Goal: Task Accomplishment & Management: Use online tool/utility

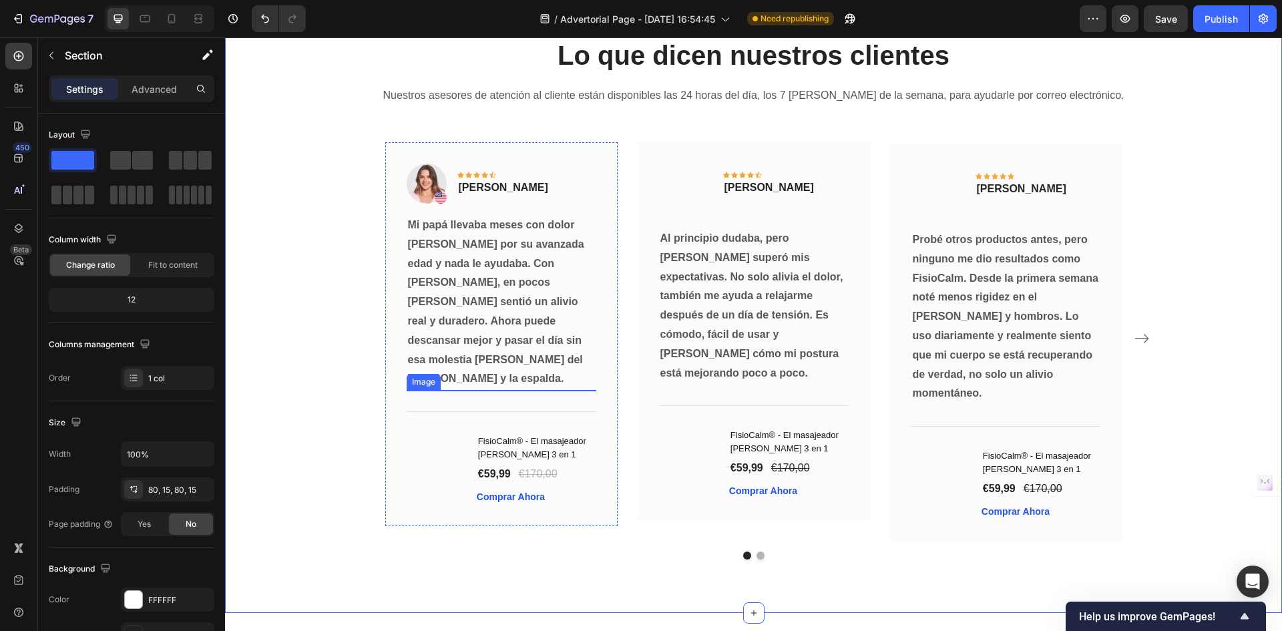
scroll to position [9818, 0]
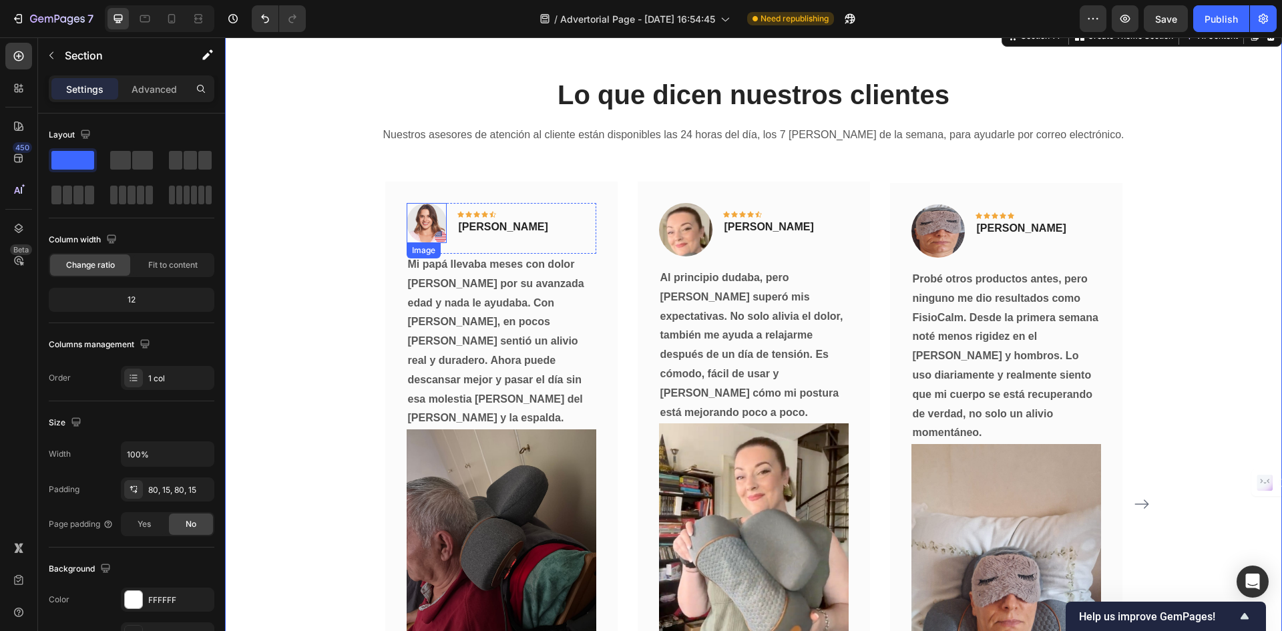
click at [420, 214] on img at bounding box center [426, 223] width 40 height 40
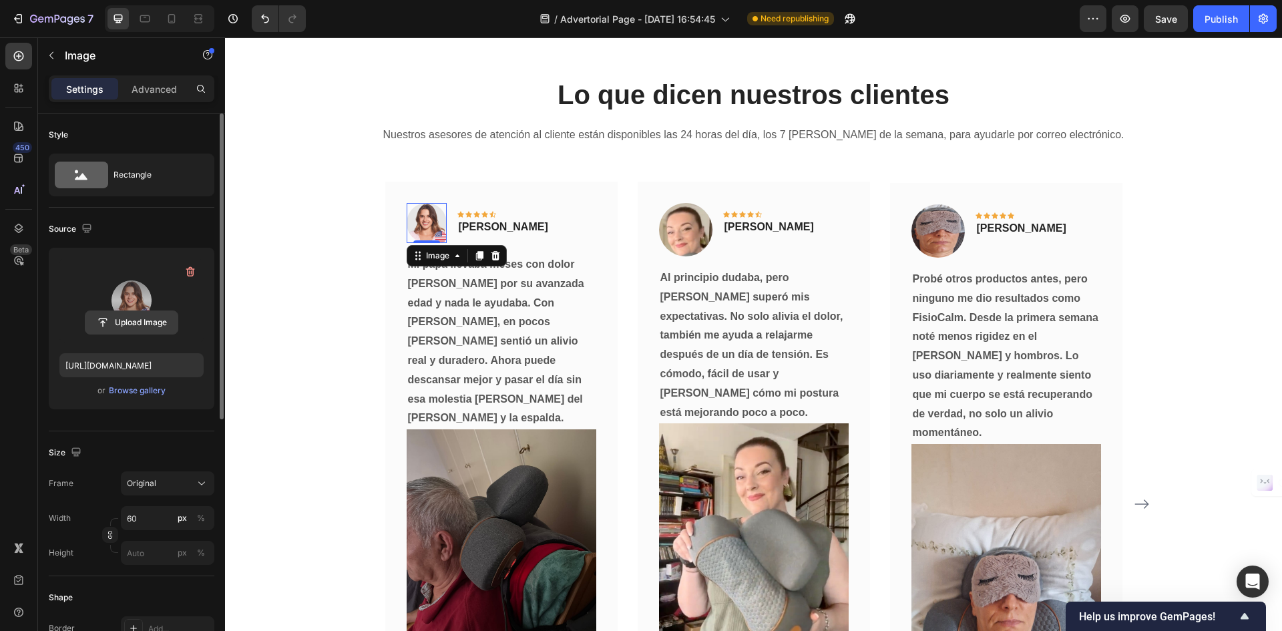
click at [146, 322] on input "file" at bounding box center [131, 322] width 92 height 23
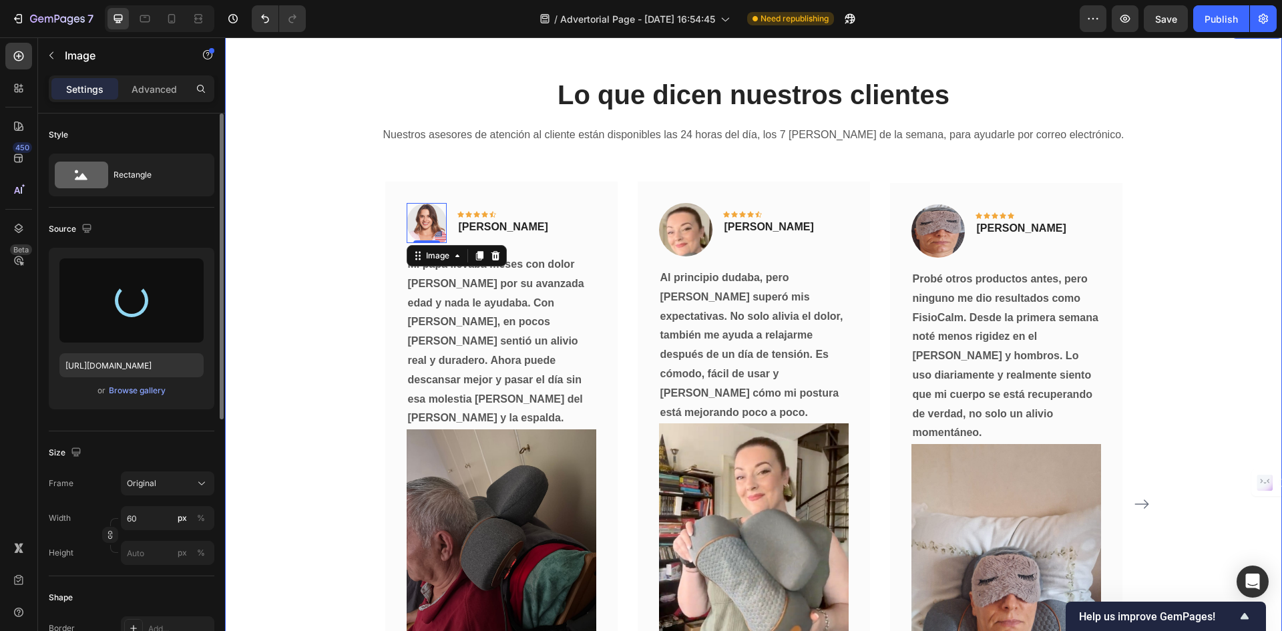
type input "[URL][DOMAIN_NAME]"
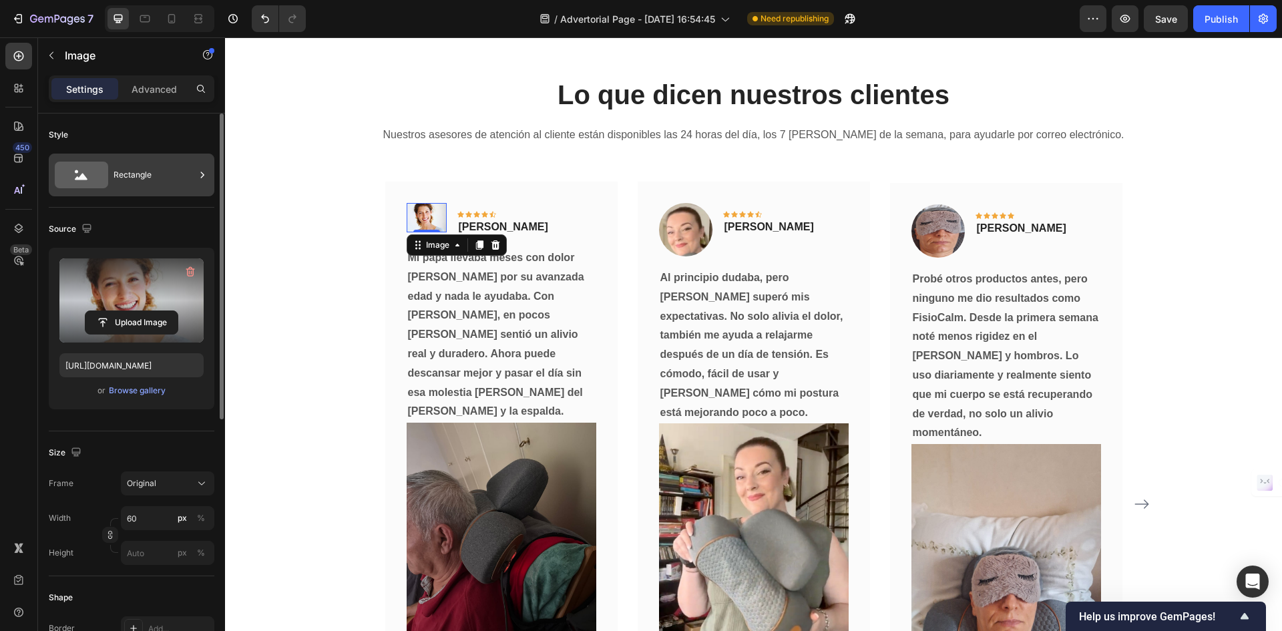
click at [150, 191] on div "Rectangle" at bounding box center [132, 175] width 166 height 43
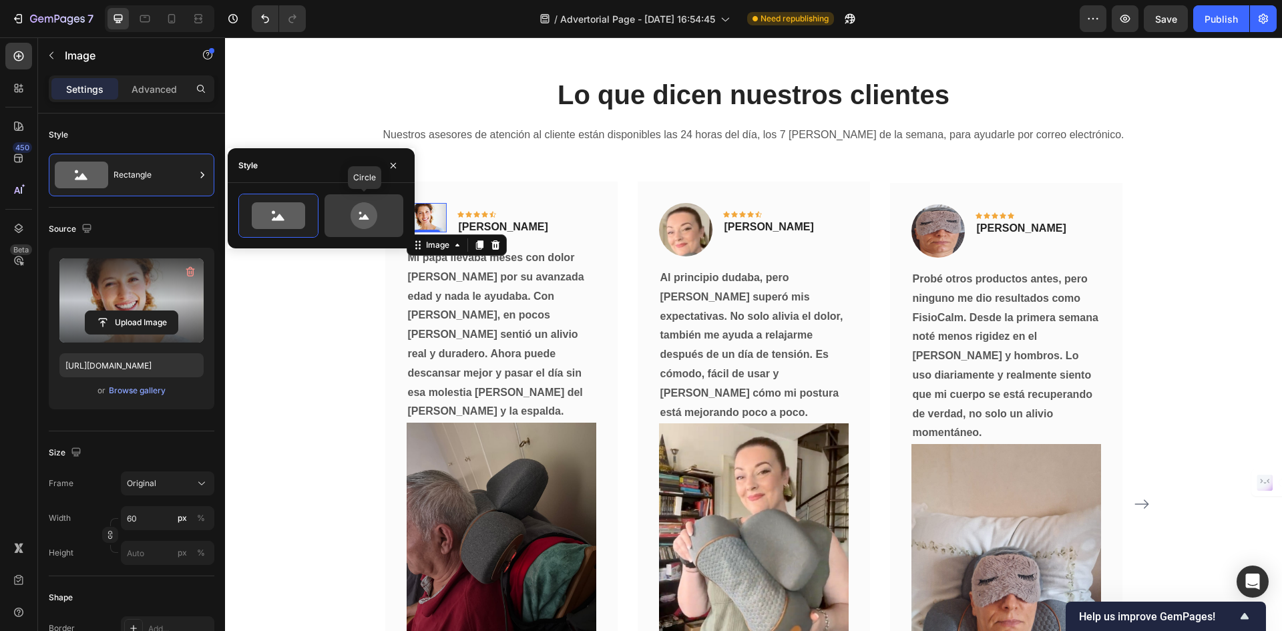
click at [336, 224] on icon at bounding box center [363, 215] width 63 height 27
type input "80"
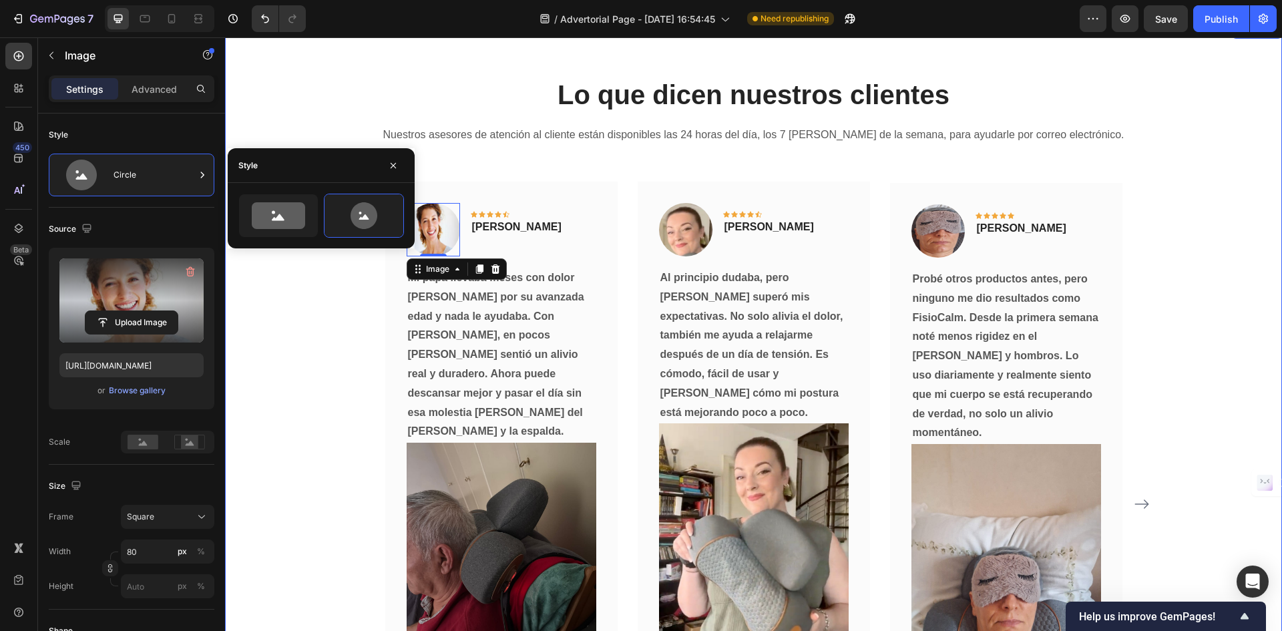
click at [264, 333] on div "Lo que dicen nuestros clientes Heading Nuestros asesores de atención al cliente…" at bounding box center [753, 464] width 1037 height 776
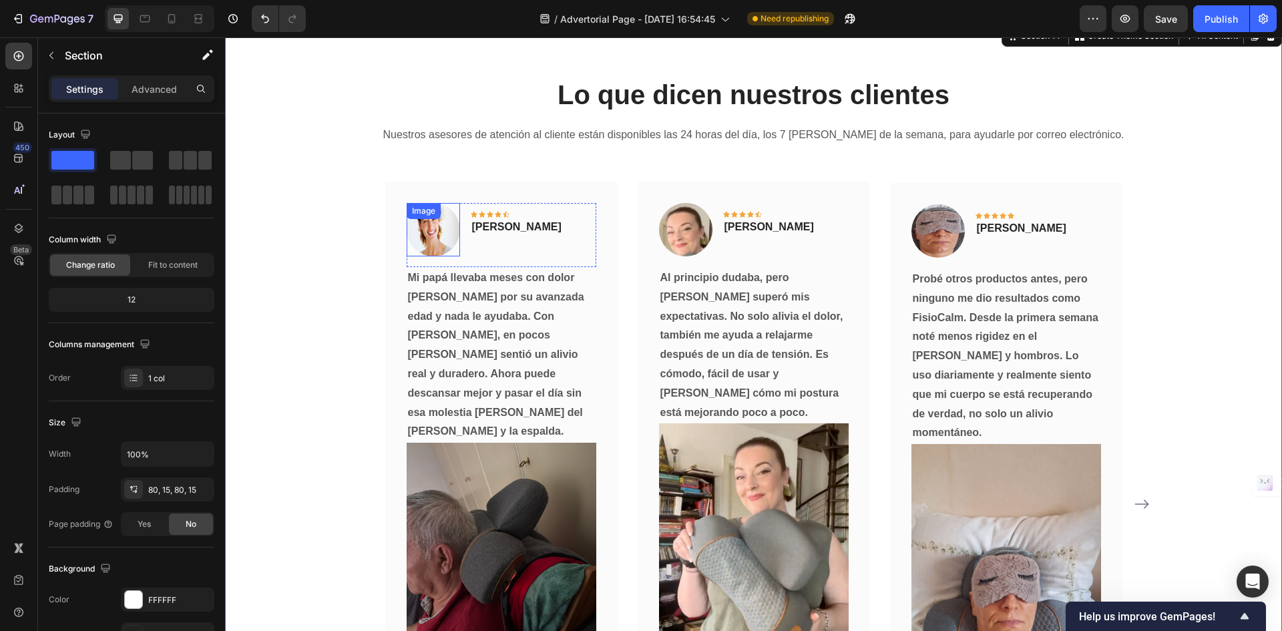
click at [416, 232] on img at bounding box center [432, 229] width 53 height 53
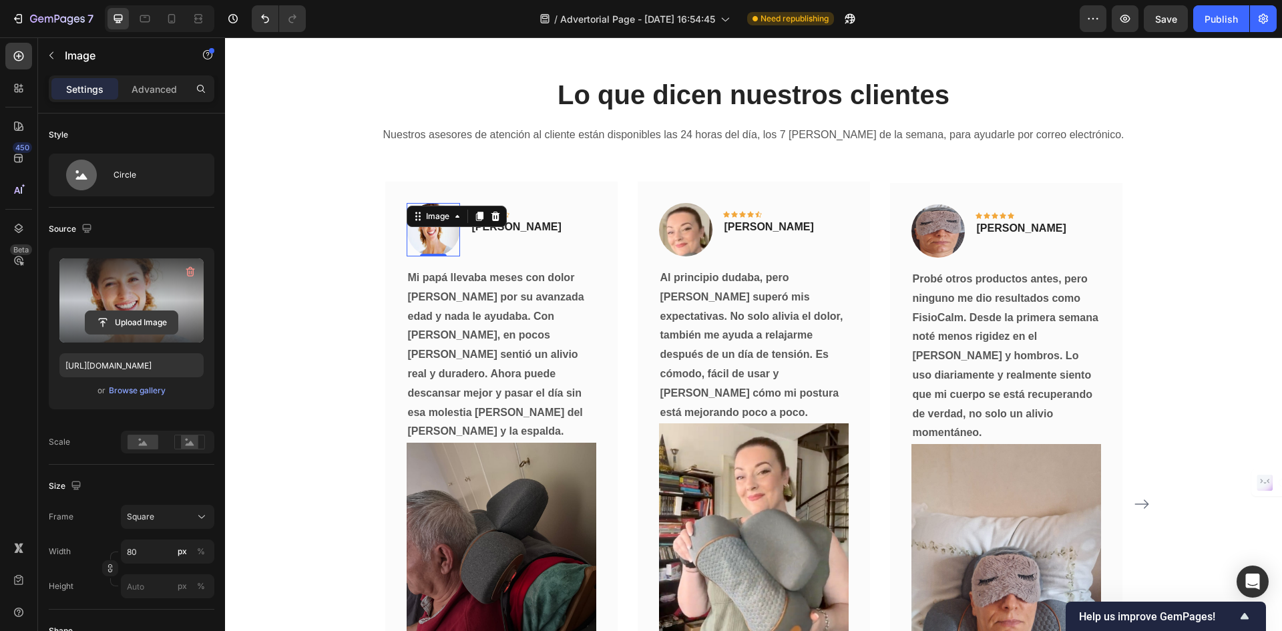
click at [111, 316] on input "file" at bounding box center [131, 322] width 92 height 23
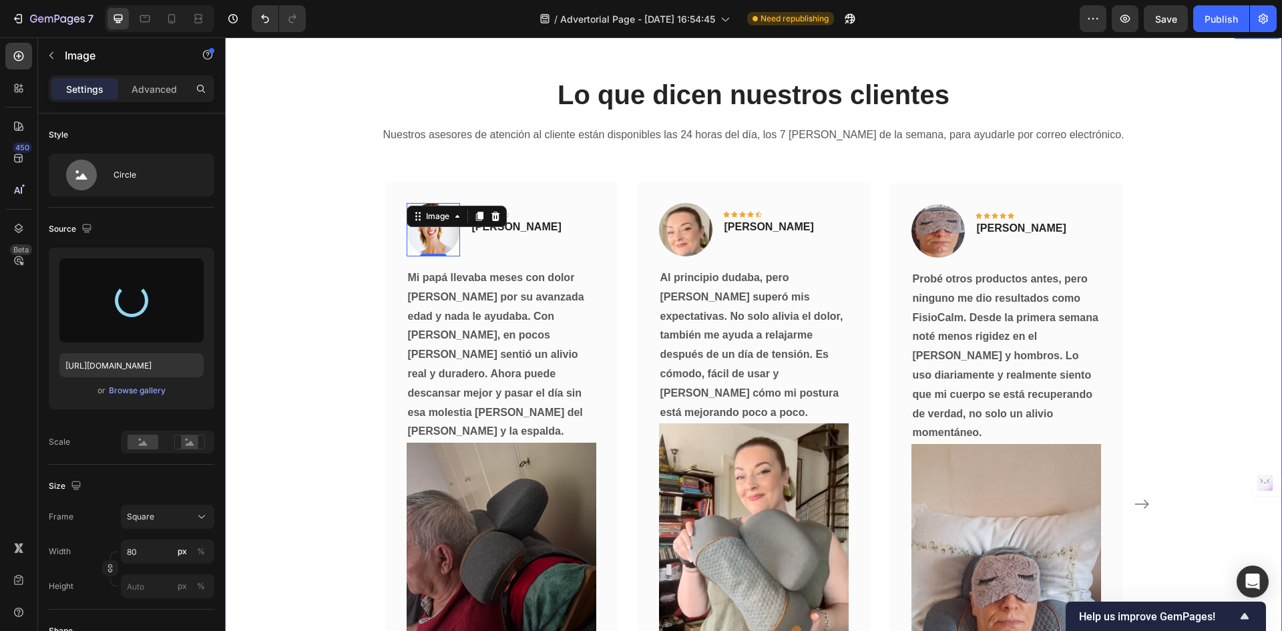
type input "[URL][DOMAIN_NAME]"
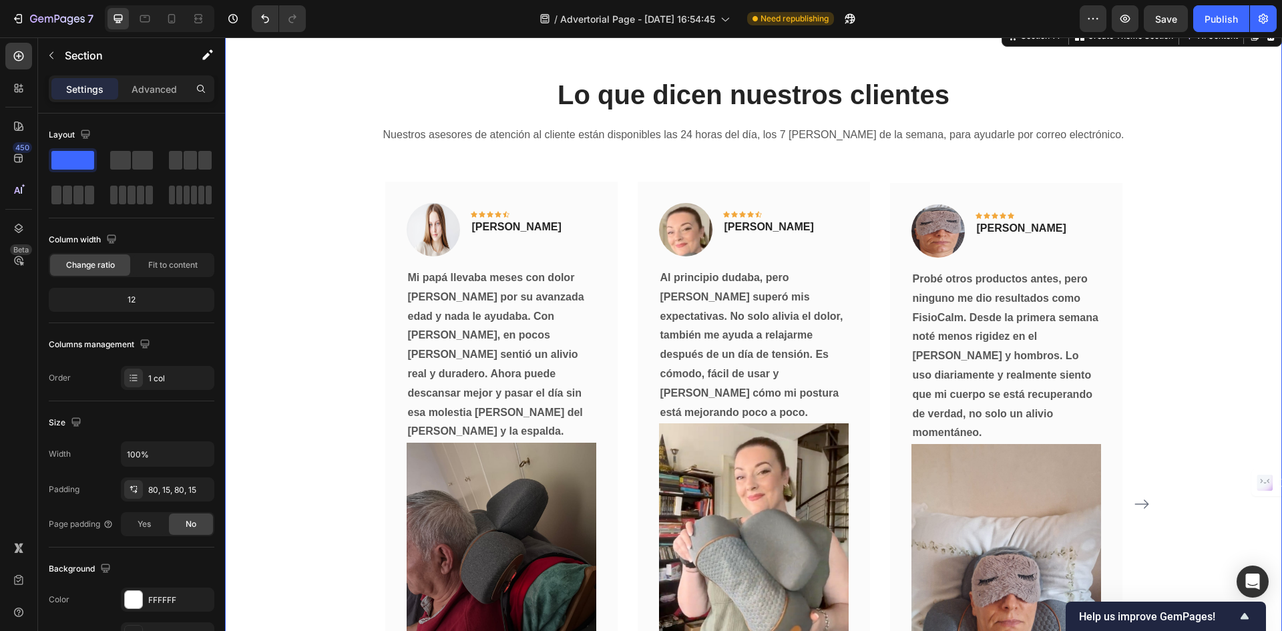
click at [273, 262] on div "Lo que dicen nuestros clientes Heading Nuestros asesores de atención al cliente…" at bounding box center [753, 464] width 1037 height 776
click at [288, 268] on div "Lo que dicen nuestros clientes Heading Nuestros asesores de atención al cliente…" at bounding box center [753, 464] width 1037 height 776
click at [429, 234] on img at bounding box center [432, 229] width 53 height 53
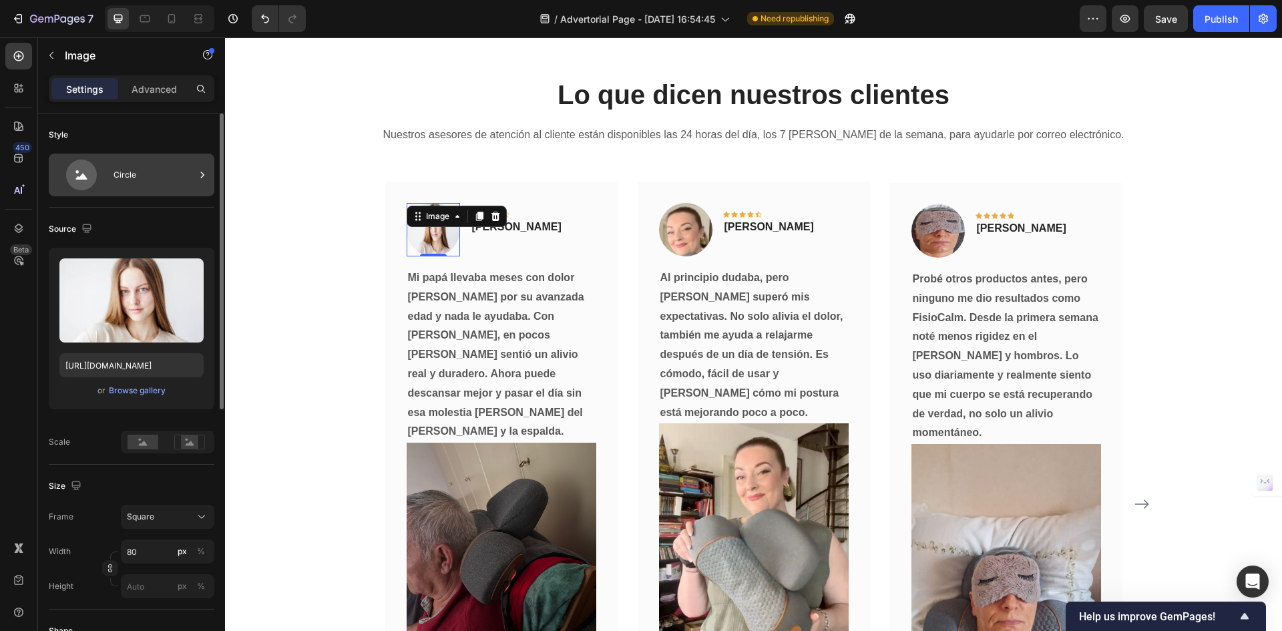
click at [149, 181] on div "Circle" at bounding box center [153, 175] width 81 height 31
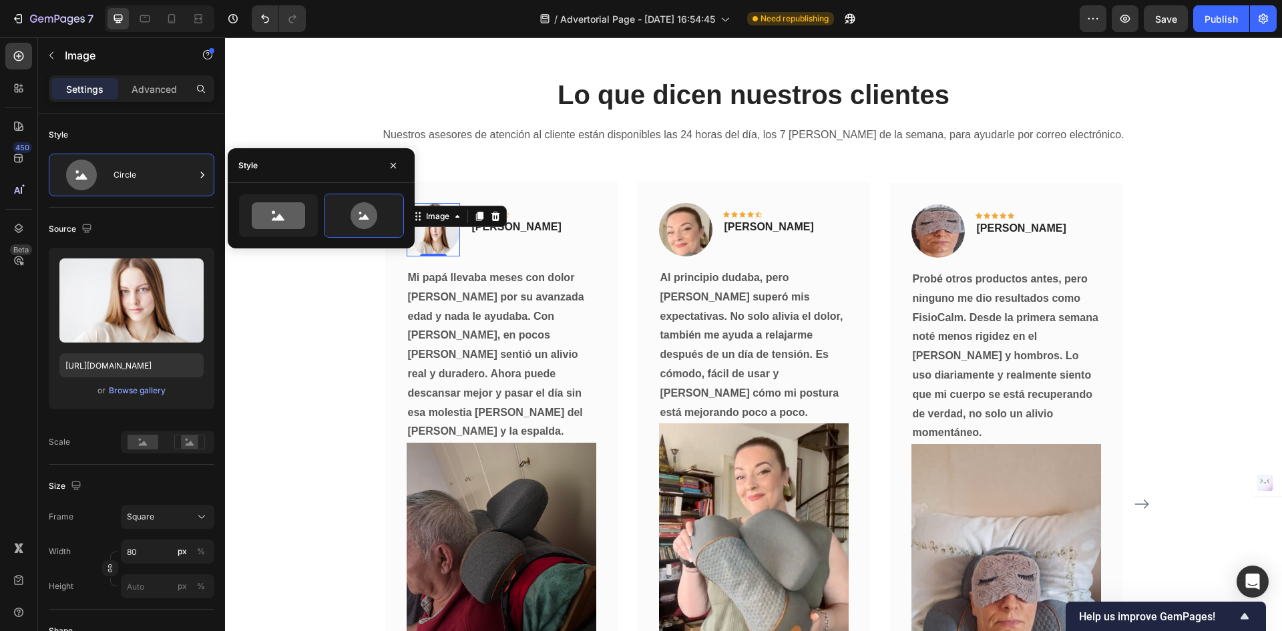
click at [256, 210] on icon at bounding box center [278, 215] width 53 height 27
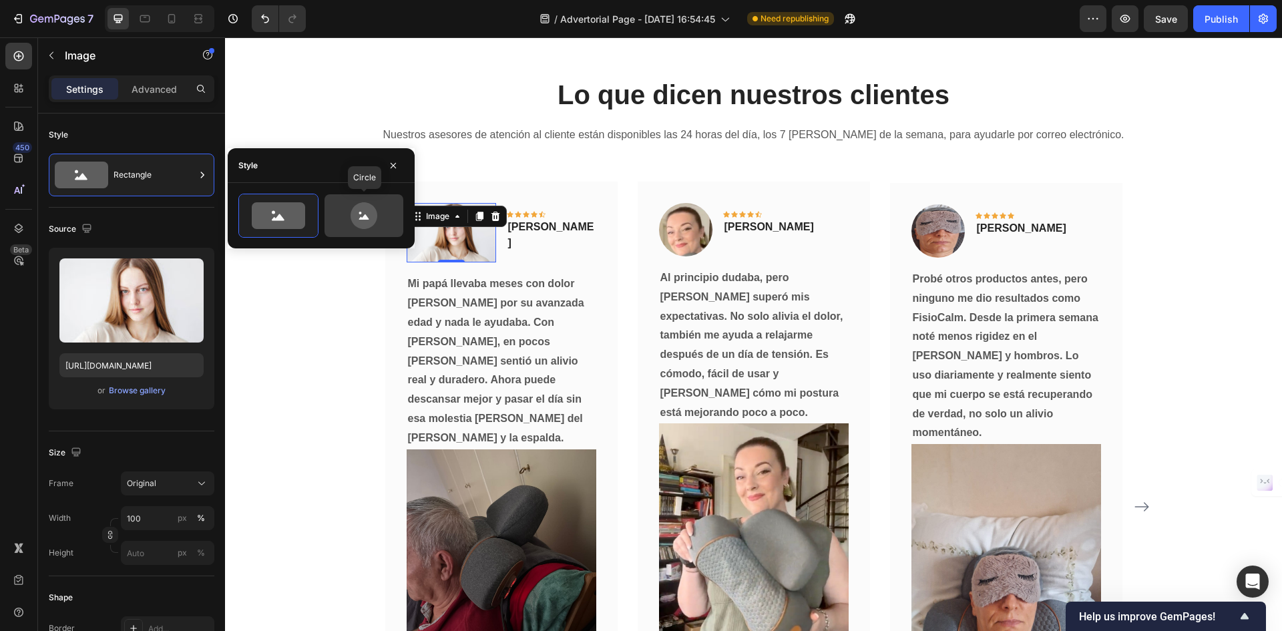
click at [366, 218] on icon at bounding box center [364, 216] width 10 height 5
type input "80"
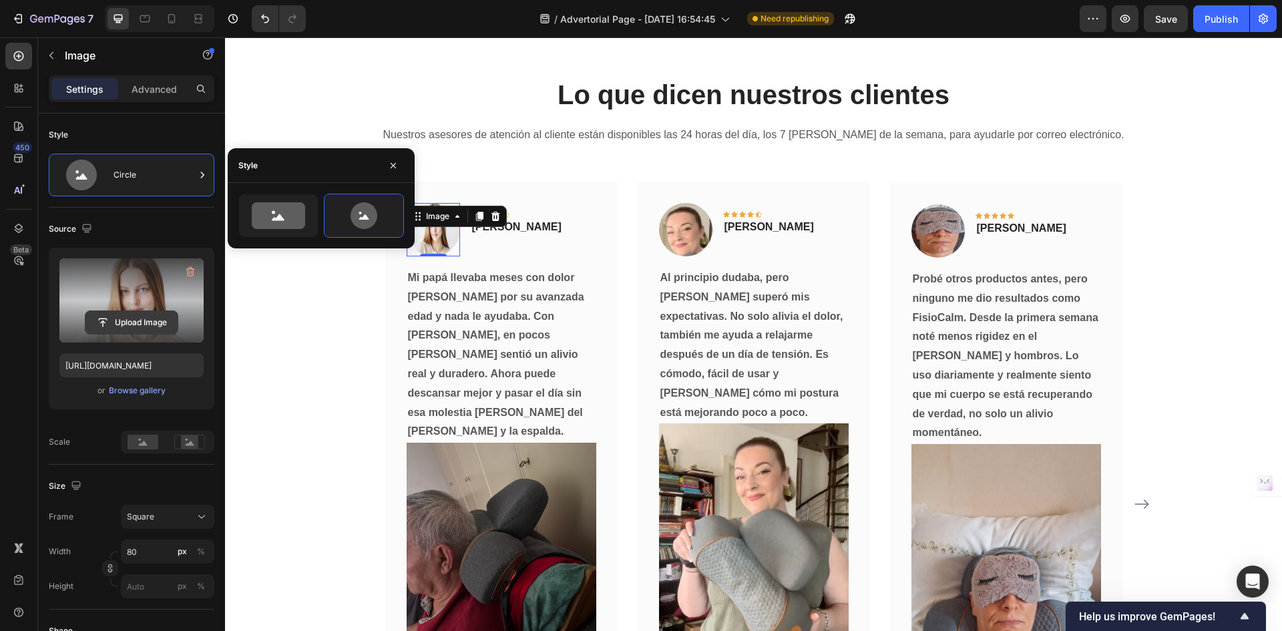
click at [150, 328] on input "file" at bounding box center [131, 322] width 92 height 23
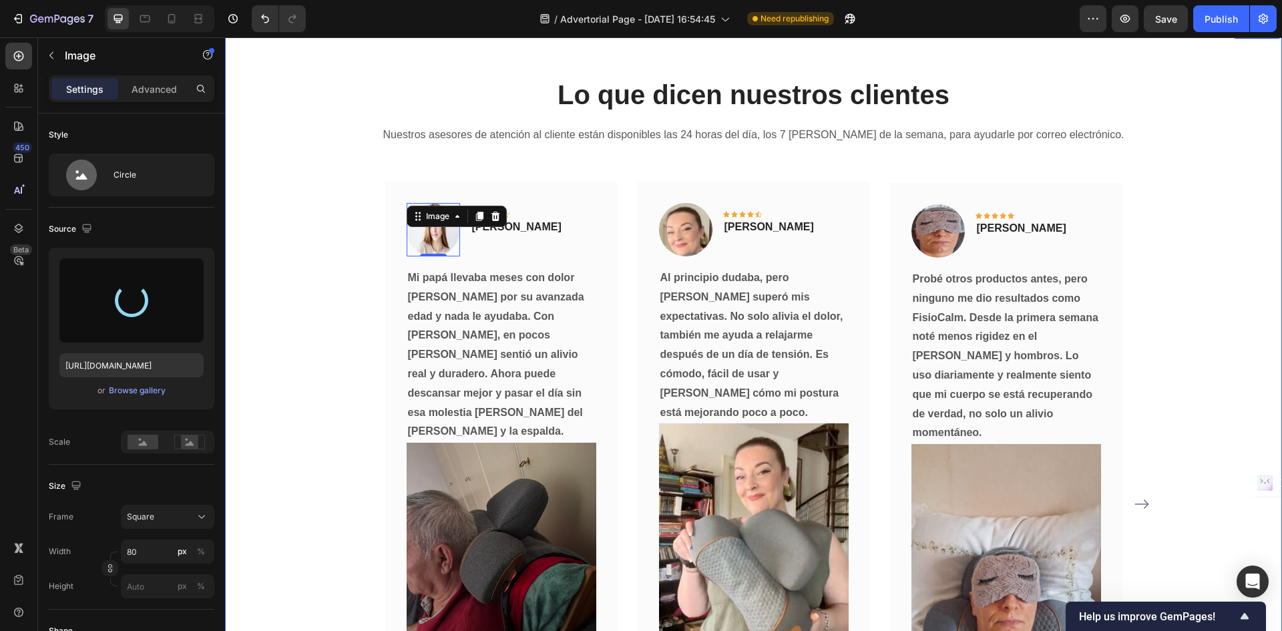
type input "[URL][DOMAIN_NAME]"
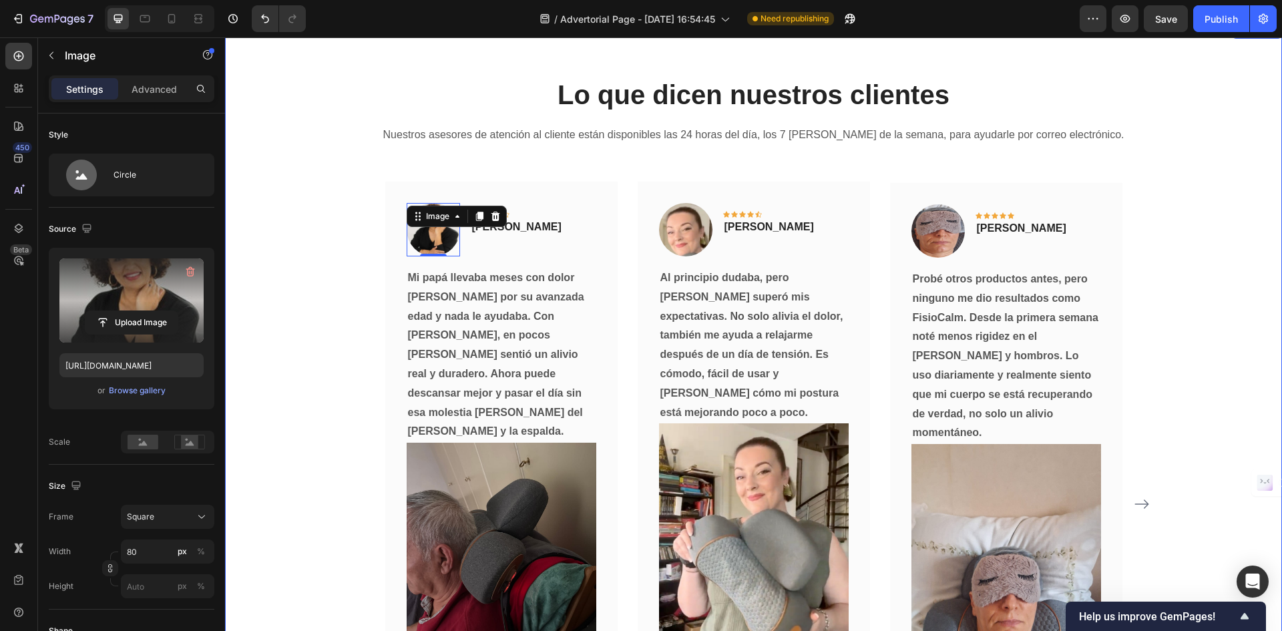
click at [286, 304] on div "Lo que dicen nuestros clientes Heading Nuestros asesores de atención al cliente…" at bounding box center [753, 464] width 1037 height 776
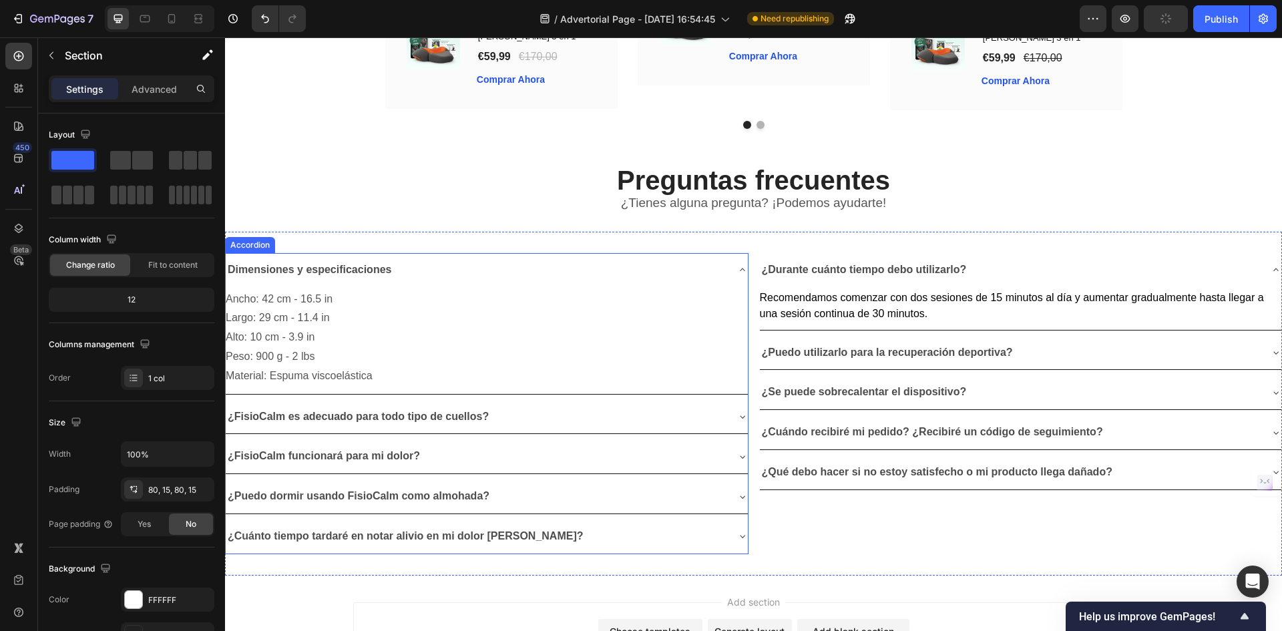
scroll to position [10545, 0]
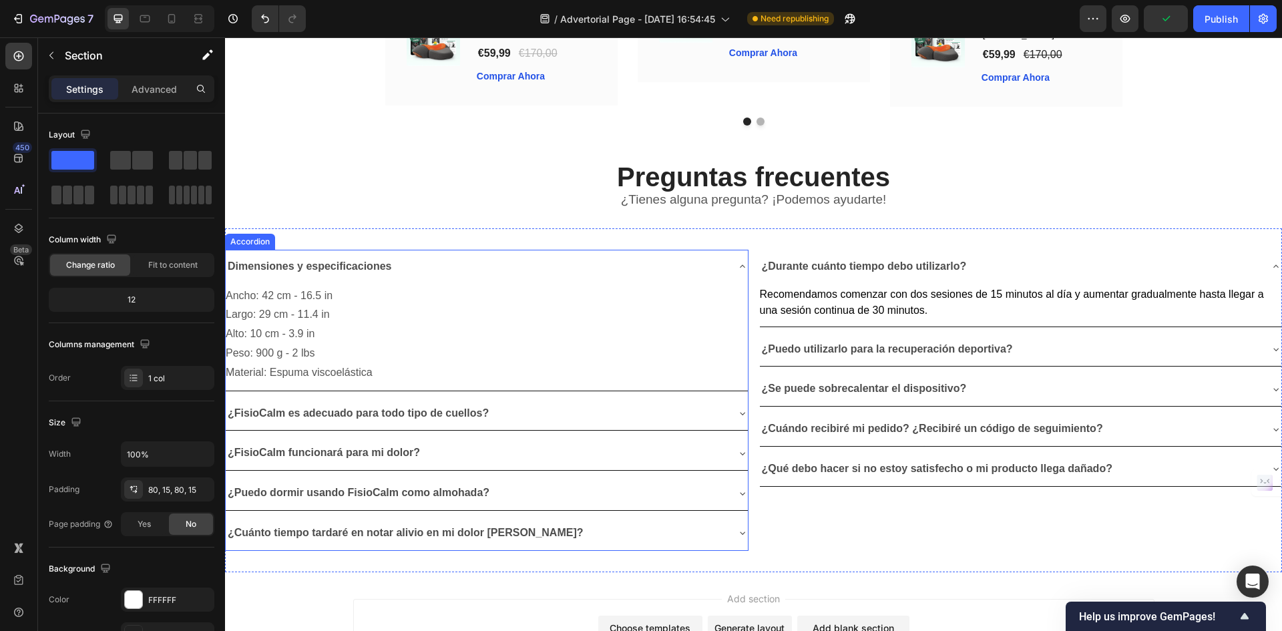
click at [740, 270] on icon at bounding box center [742, 266] width 11 height 11
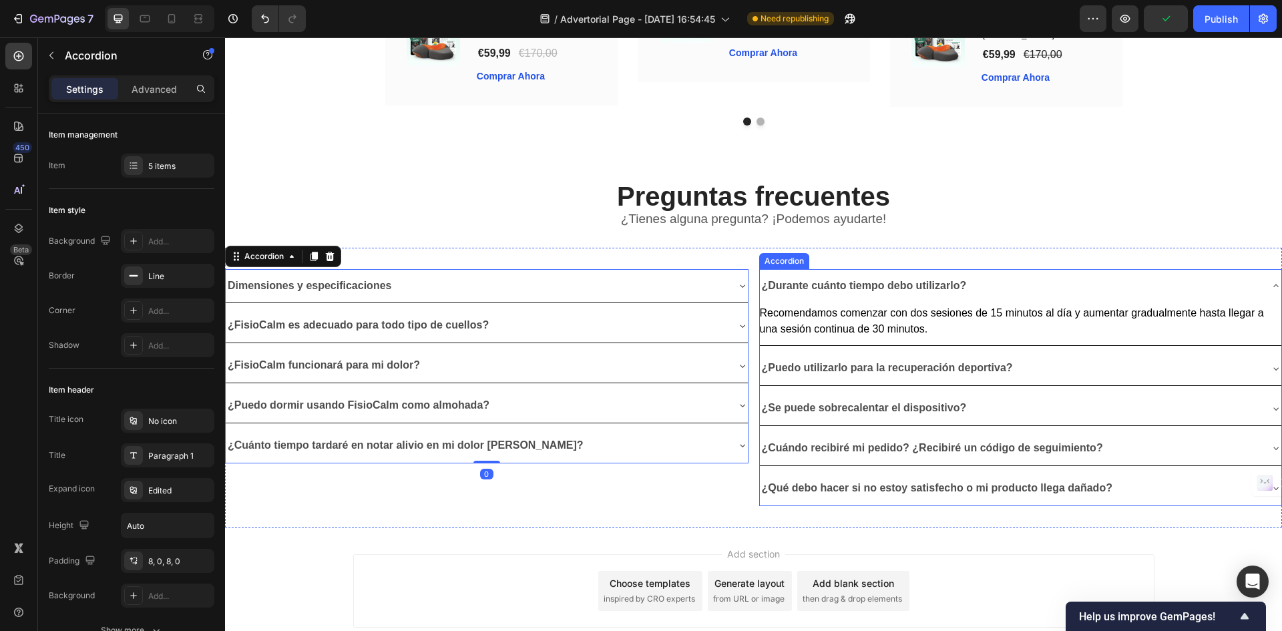
click at [1271, 269] on div "¿Durante cuánto tiempo debo utilizarlo? Recomendamos comenzar con dos sesiones …" at bounding box center [1020, 387] width 523 height 237
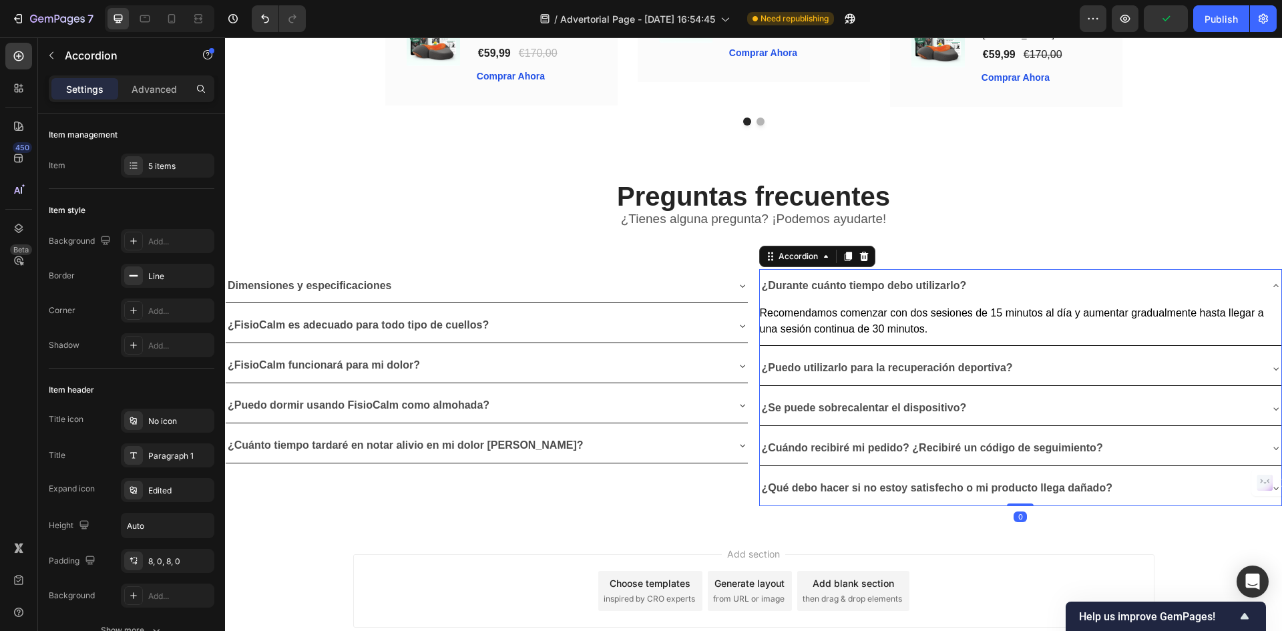
click at [1270, 280] on icon at bounding box center [1275, 285] width 11 height 11
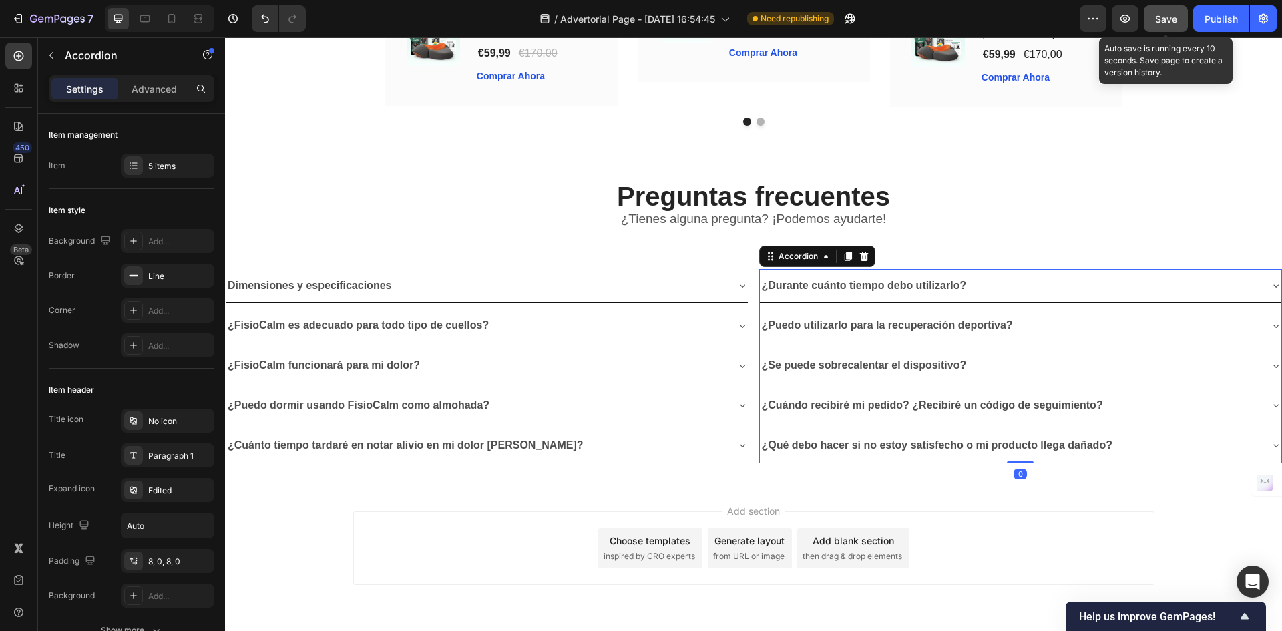
click at [1160, 19] on span "Save" at bounding box center [1166, 18] width 22 height 11
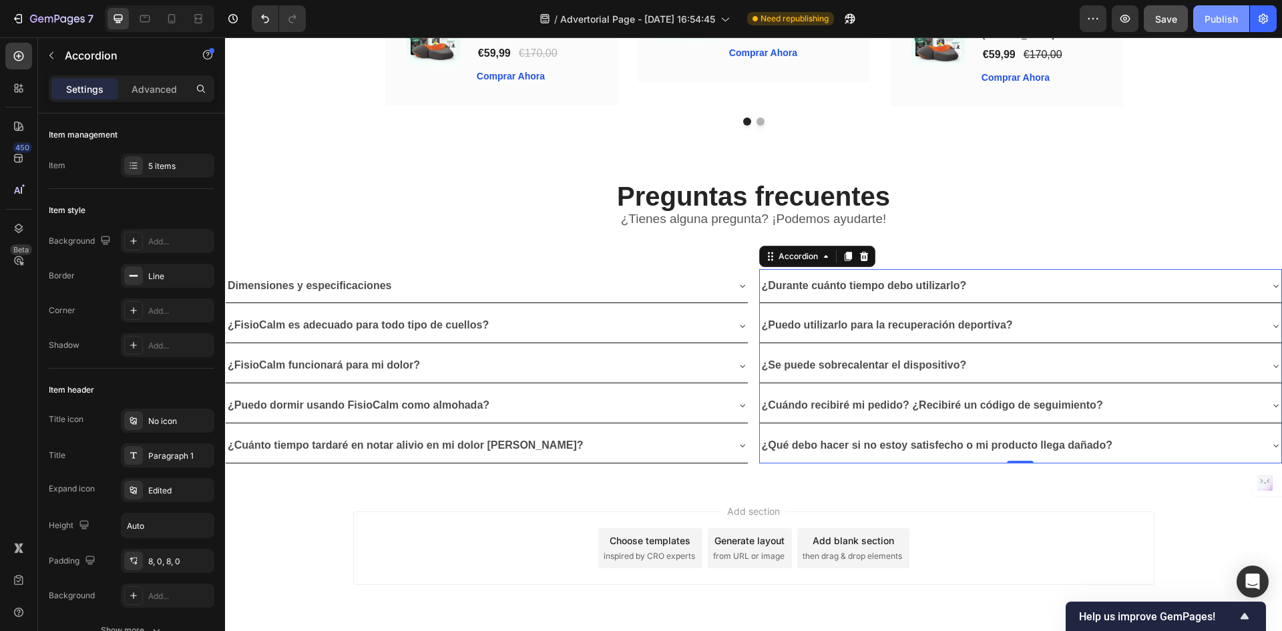
click at [1217, 19] on div "Publish" at bounding box center [1220, 19] width 33 height 14
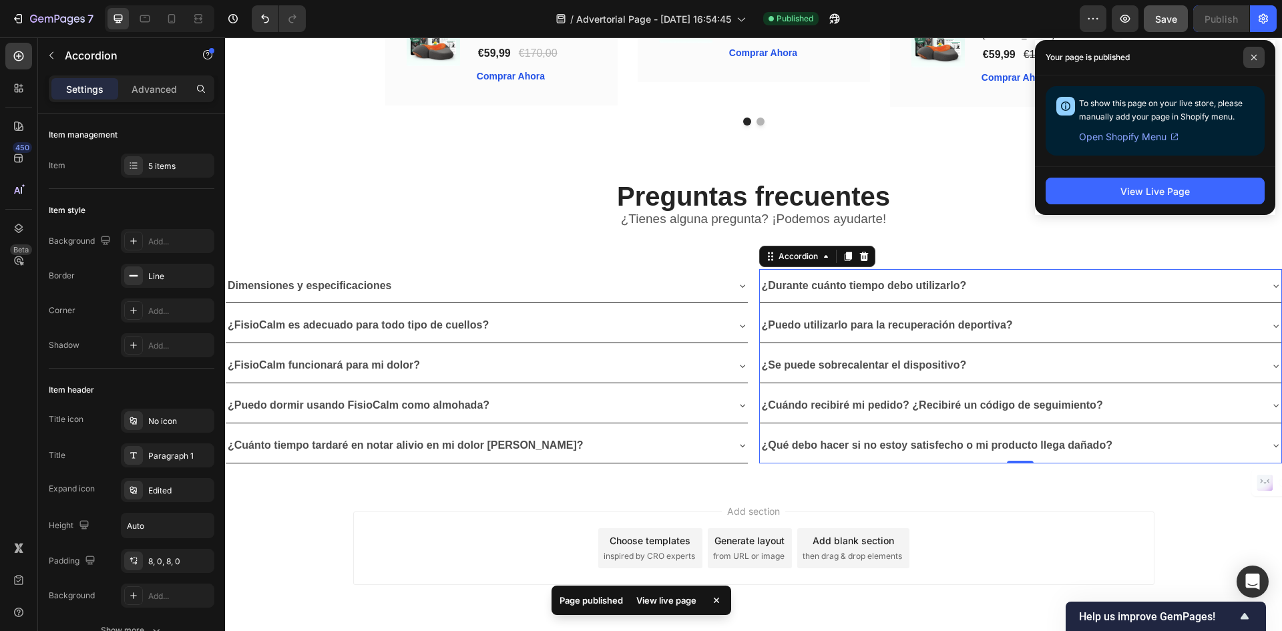
click at [1252, 56] on icon at bounding box center [1253, 57] width 5 height 5
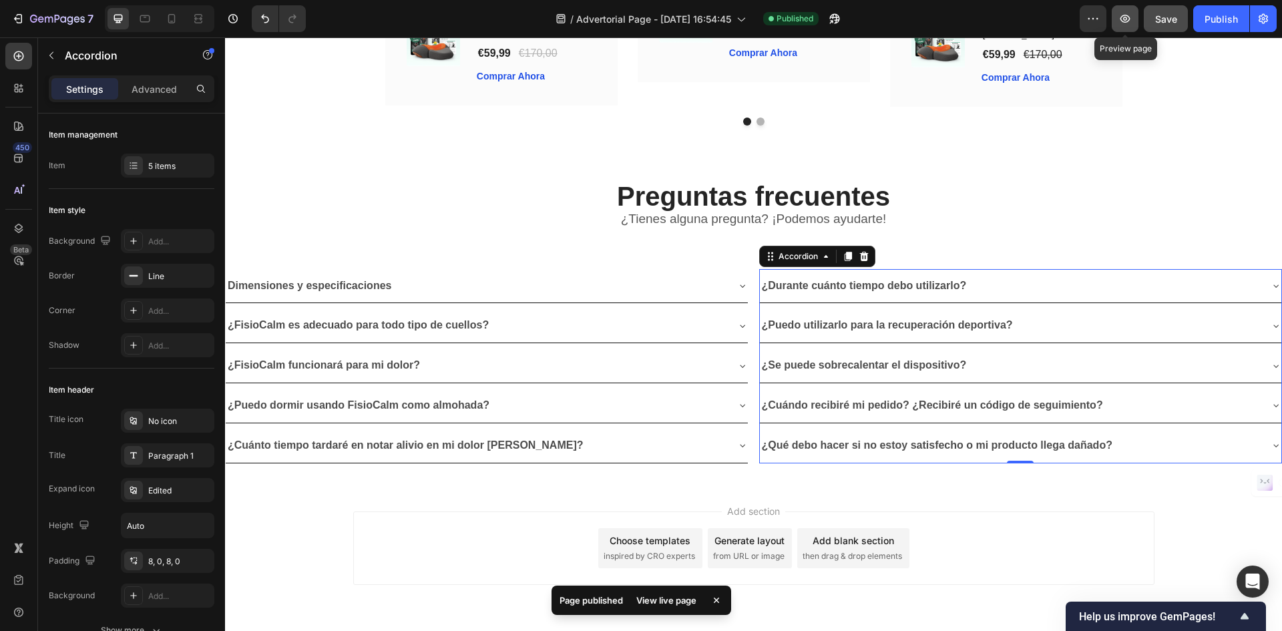
click at [1124, 21] on icon "button" at bounding box center [1124, 18] width 13 height 13
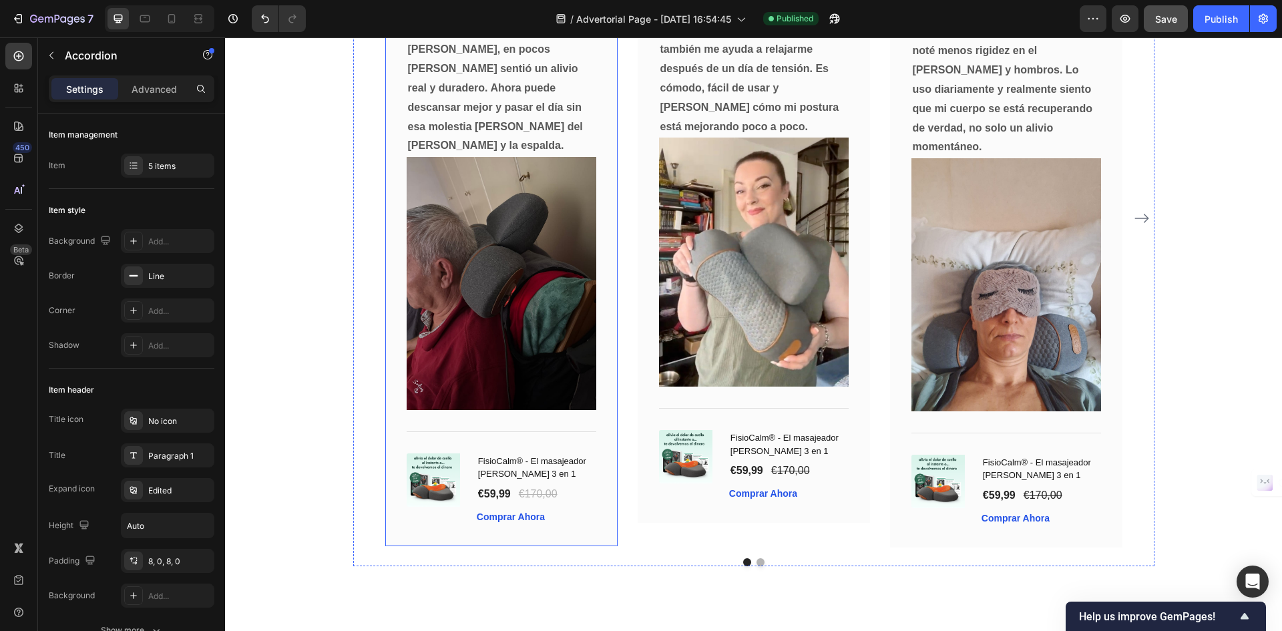
scroll to position [10011, 0]
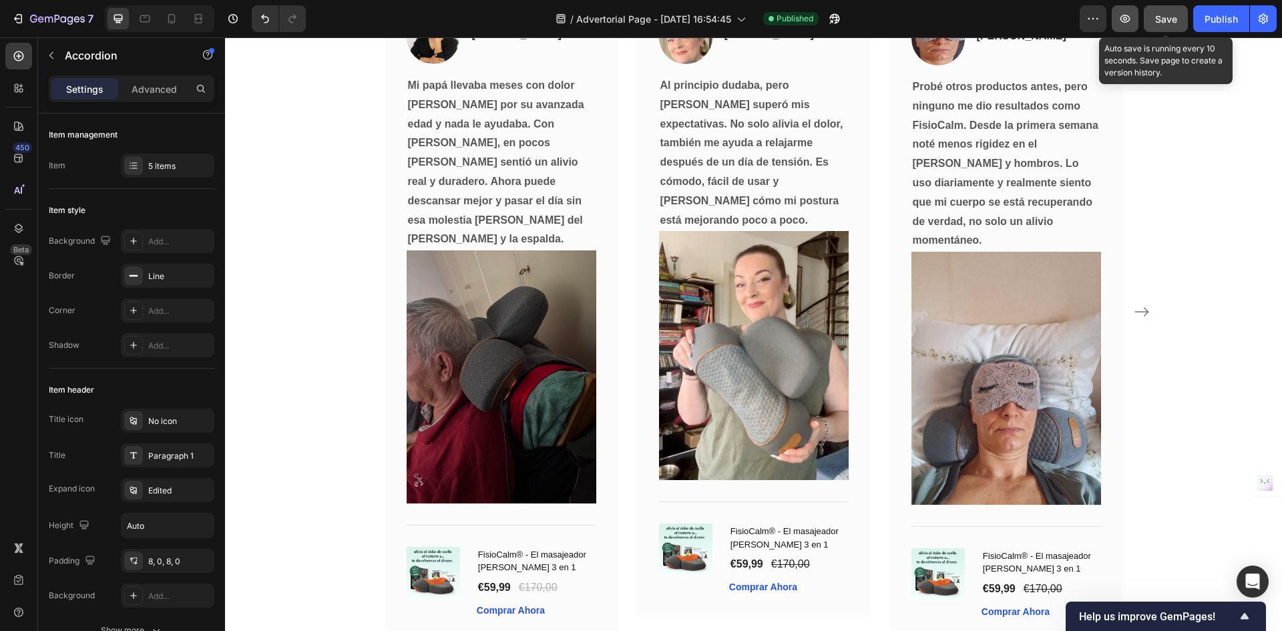
click at [1125, 17] on icon "button" at bounding box center [1125, 19] width 4 height 4
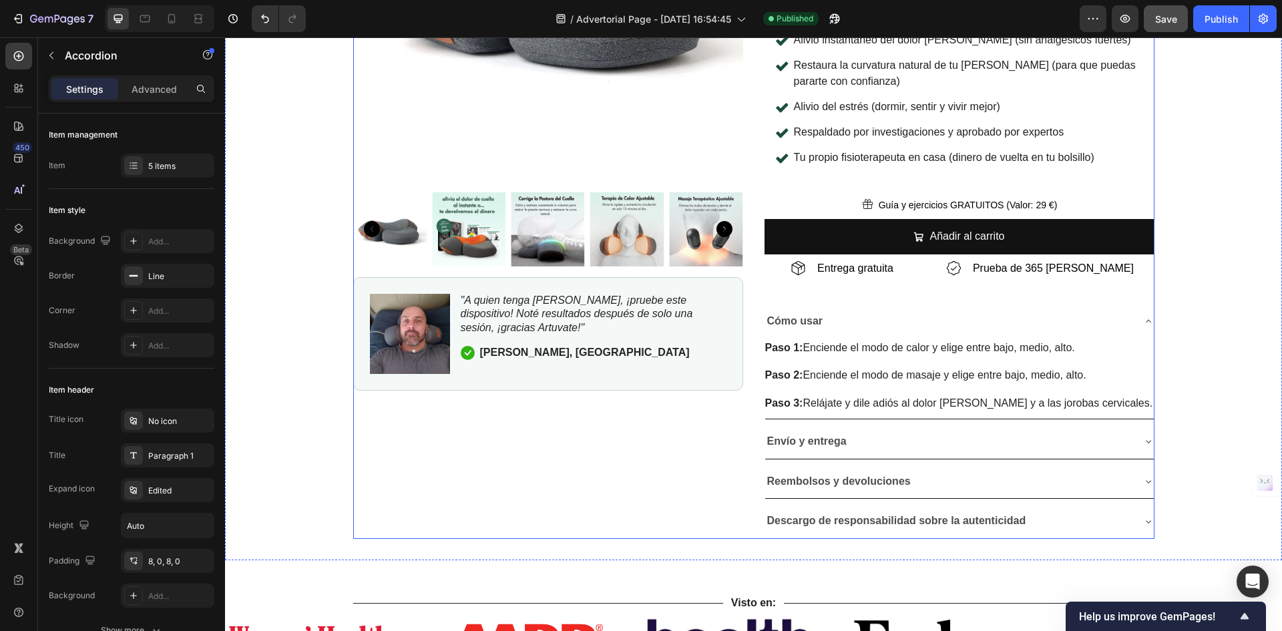
scroll to position [9210, 0]
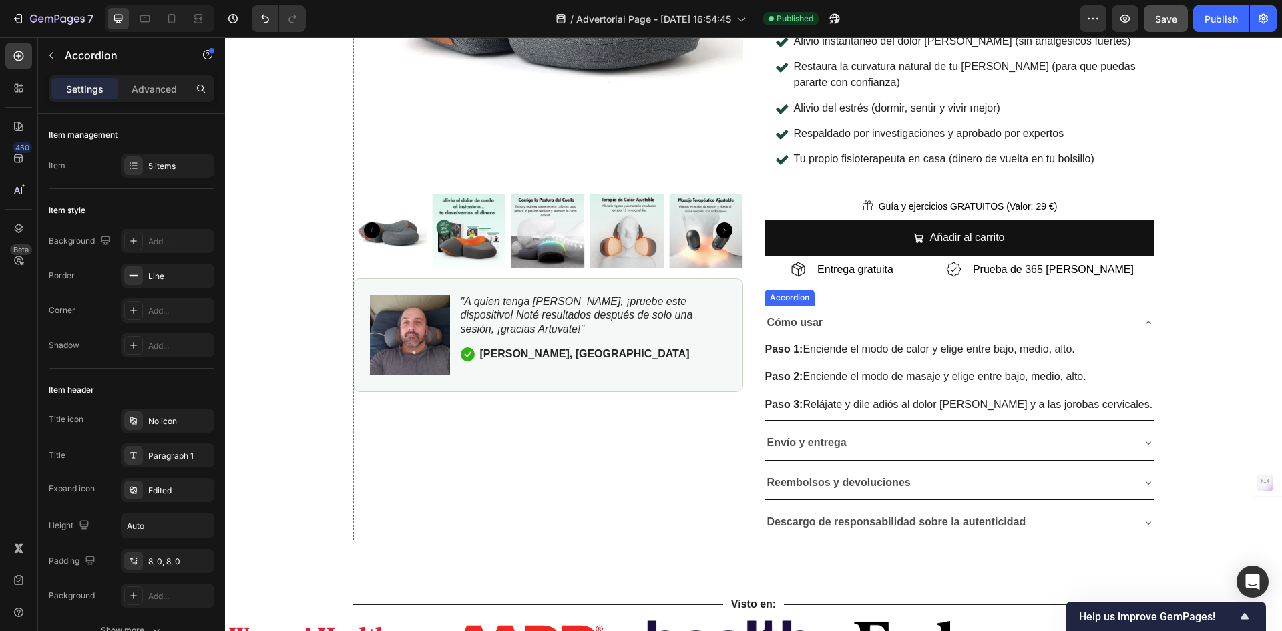
click at [1143, 323] on icon at bounding box center [1148, 322] width 11 height 11
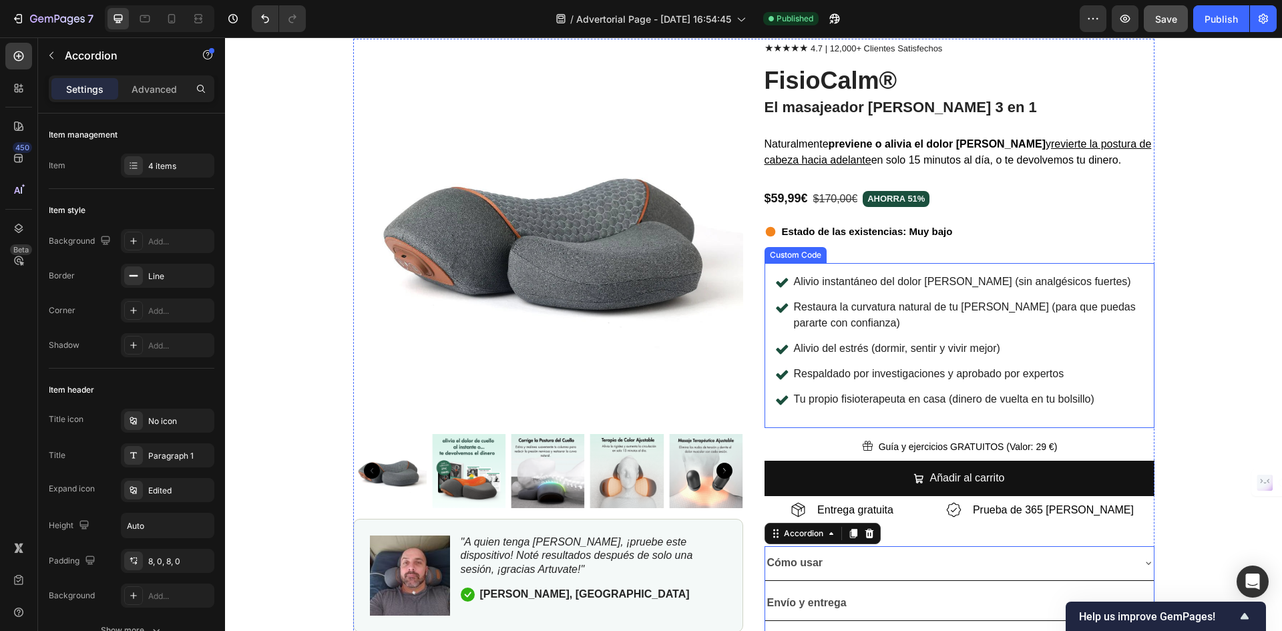
scroll to position [8876, 0]
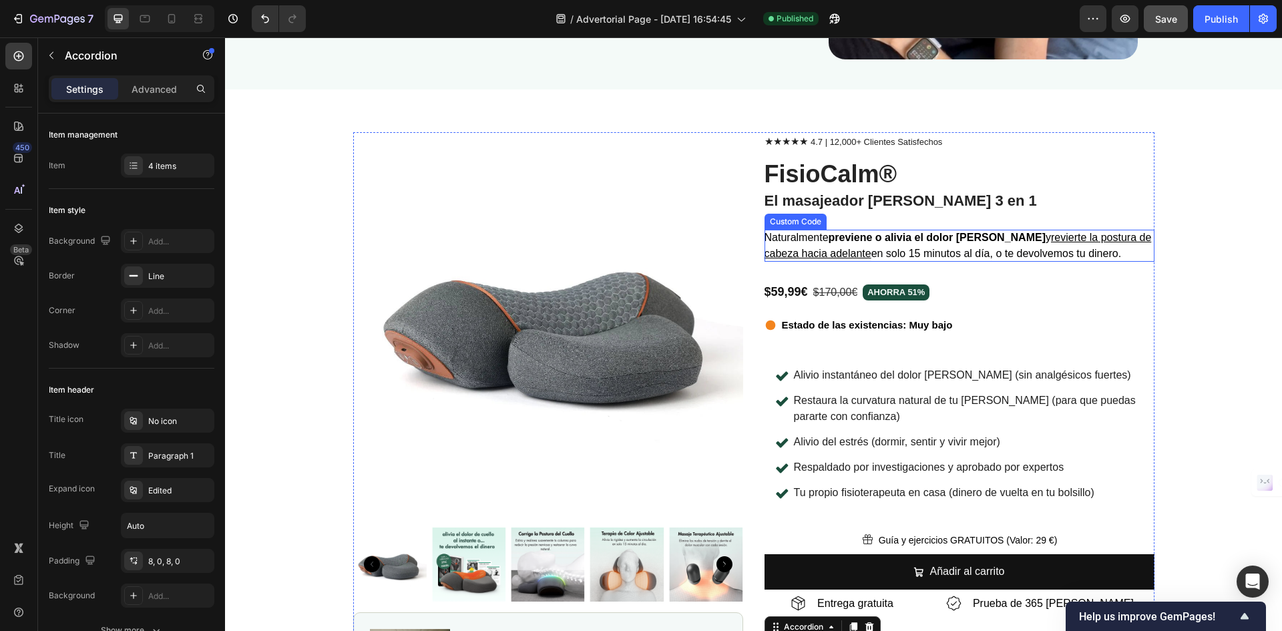
click at [870, 248] on span "Naturalmente previene o alivia el dolor [PERSON_NAME] y revierte la postura de …" at bounding box center [957, 245] width 387 height 27
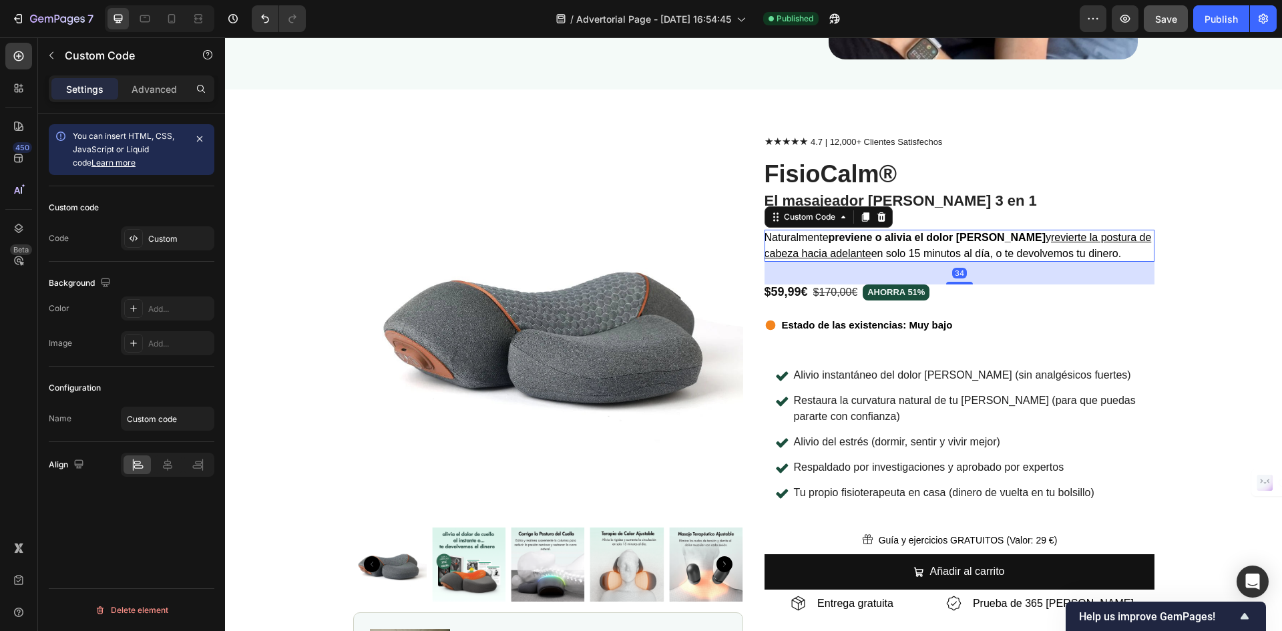
click at [870, 248] on span "Naturalmente previene o alivia el dolor [PERSON_NAME] y revierte la postura de …" at bounding box center [957, 245] width 387 height 27
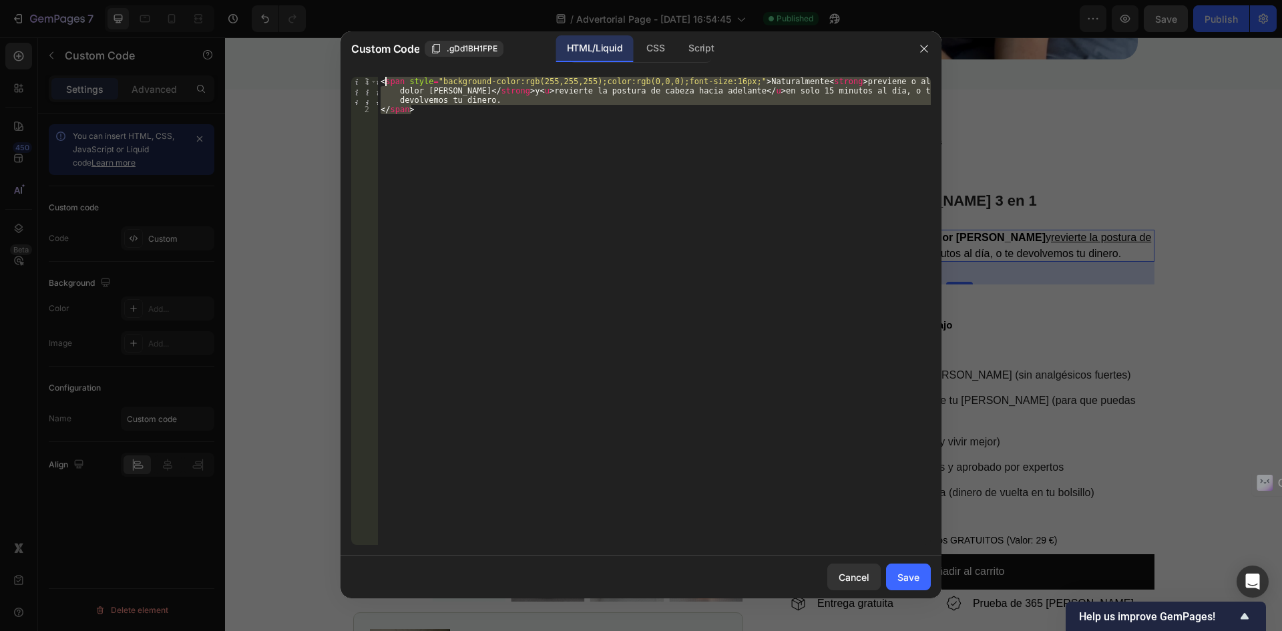
drag, startPoint x: 428, startPoint y: 120, endPoint x: 379, endPoint y: 79, distance: 63.9
click at [379, 79] on div "< span style = "background-color:rgb(255,255,255);color:rgb(0,0,0);font-size:16…" at bounding box center [654, 329] width 553 height 505
type textarea "<span style="background-color:rgb(255,255,255);color:rgb(0,0,0);font-size:16px;…"
paste textarea
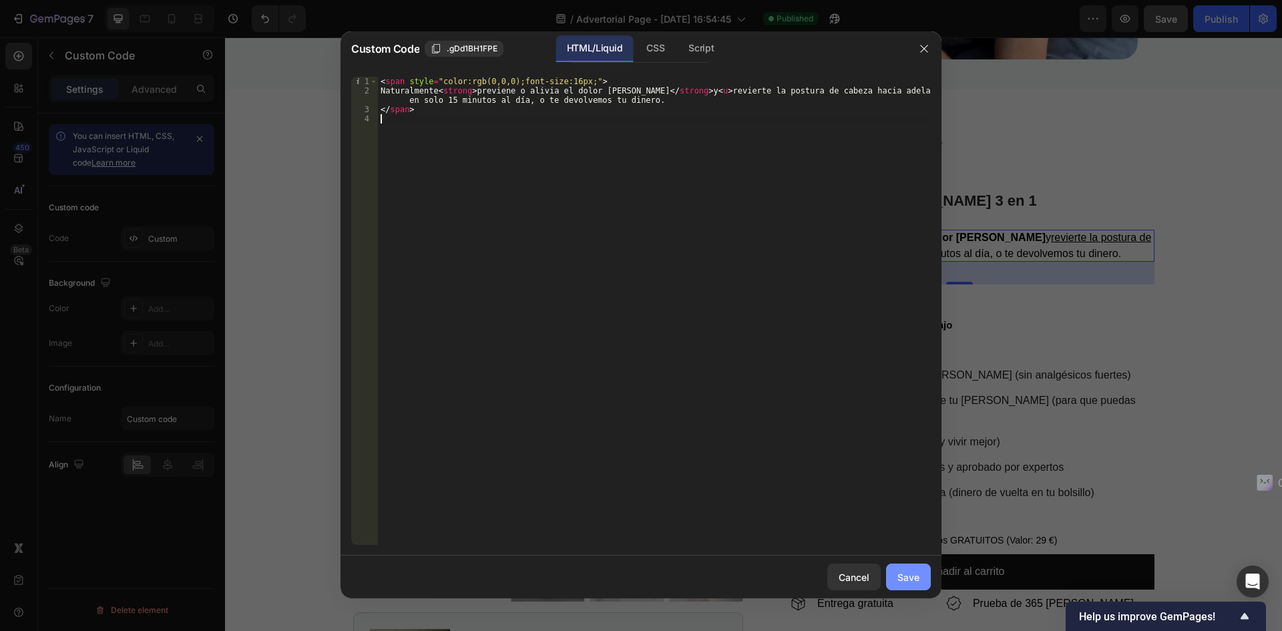
click at [918, 578] on div "Save" at bounding box center [908, 577] width 22 height 14
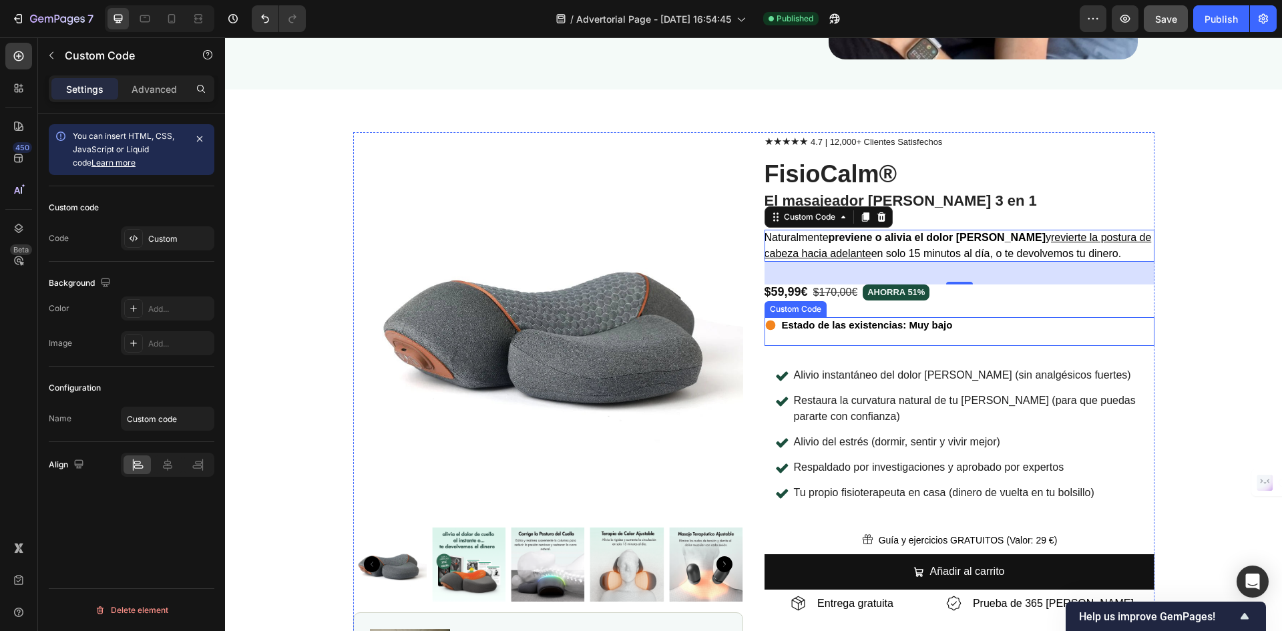
click at [1031, 343] on div "Estado de las existencias: Muy bajo Custom Code" at bounding box center [959, 331] width 390 height 29
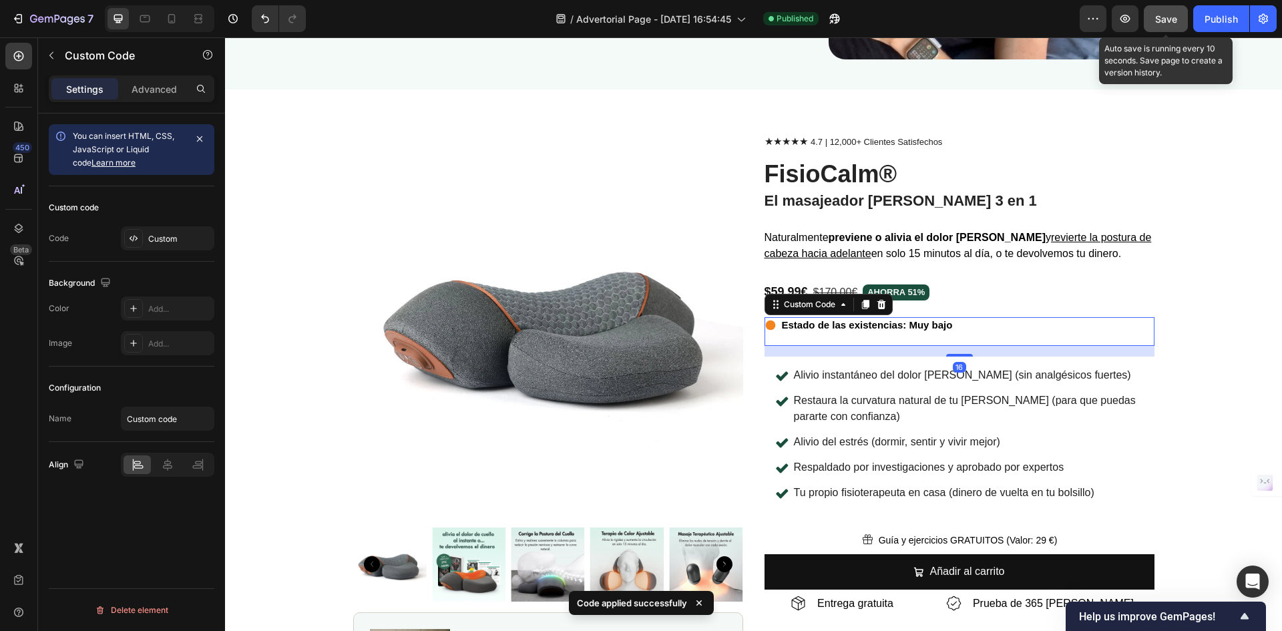
click at [1161, 19] on span "Save" at bounding box center [1166, 18] width 22 height 11
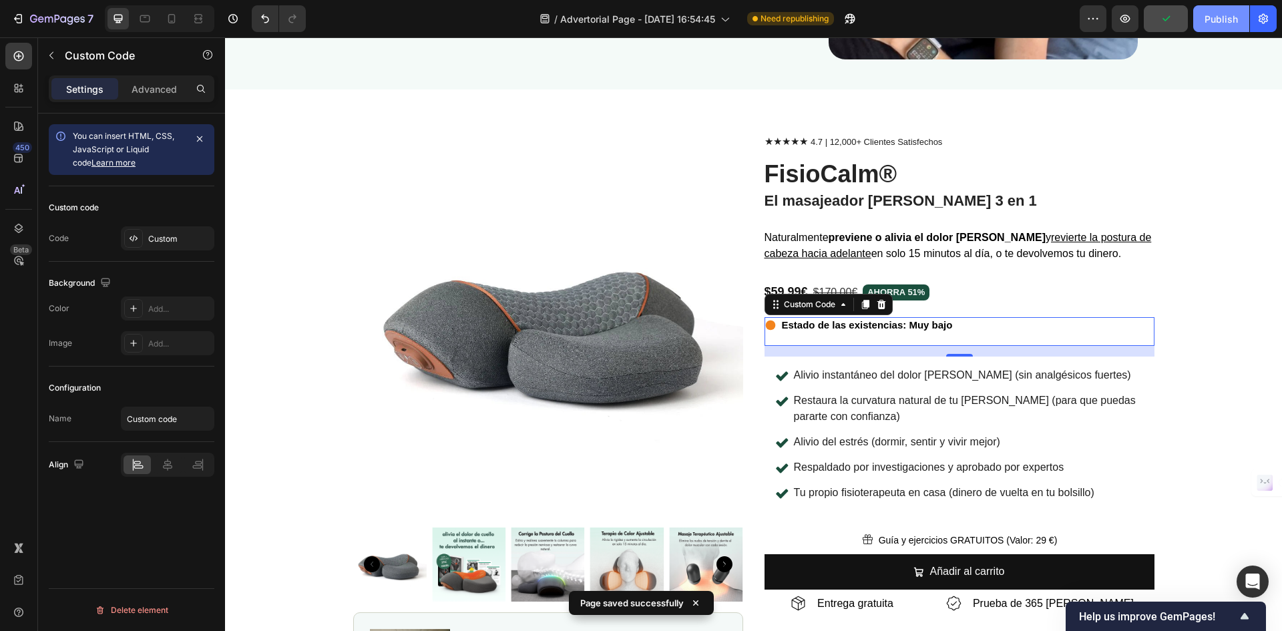
click at [1215, 19] on div "Publish" at bounding box center [1220, 19] width 33 height 14
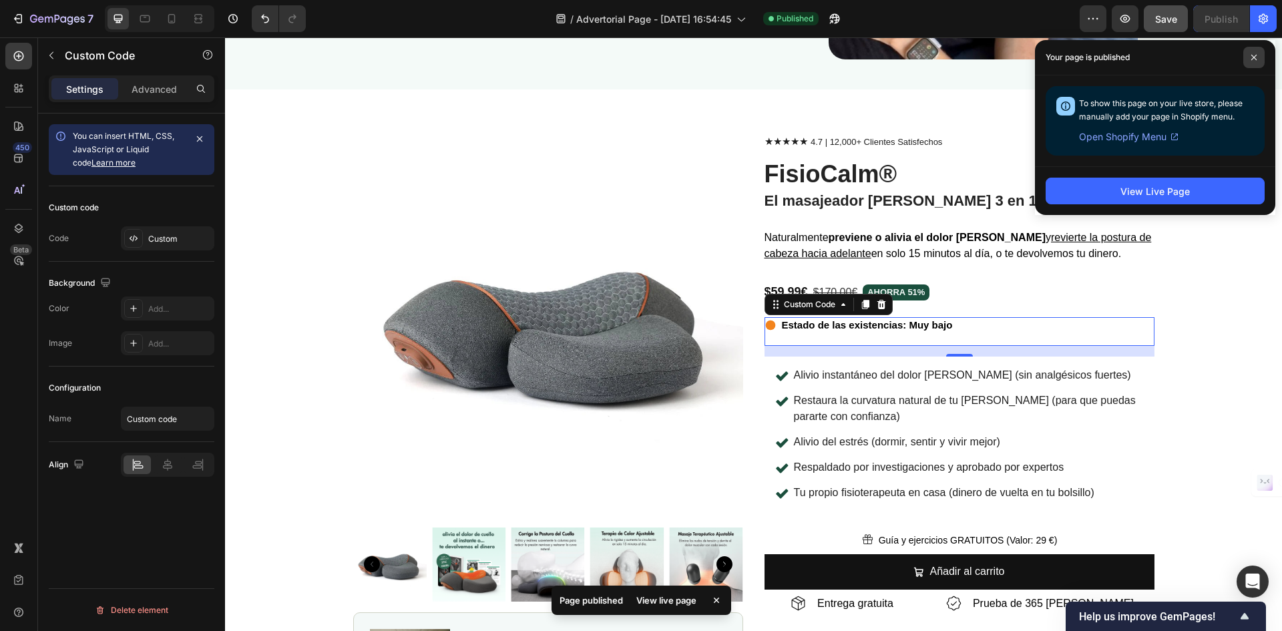
click at [1253, 60] on span at bounding box center [1253, 57] width 21 height 21
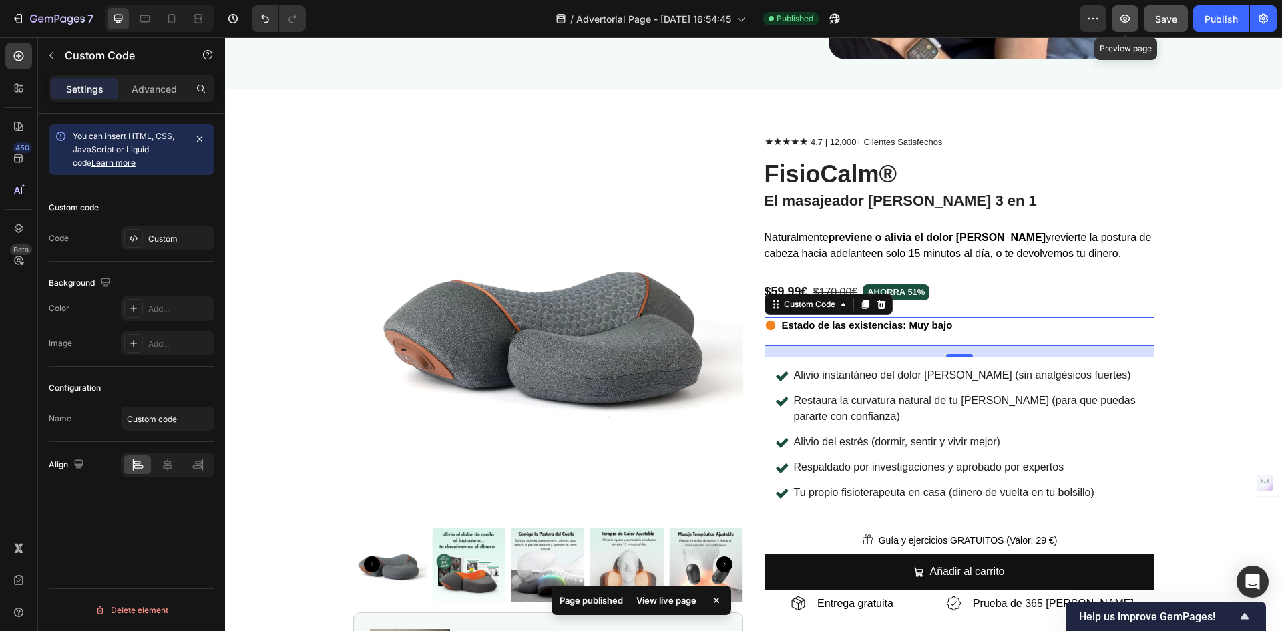
click at [1122, 20] on icon "button" at bounding box center [1125, 19] width 10 height 8
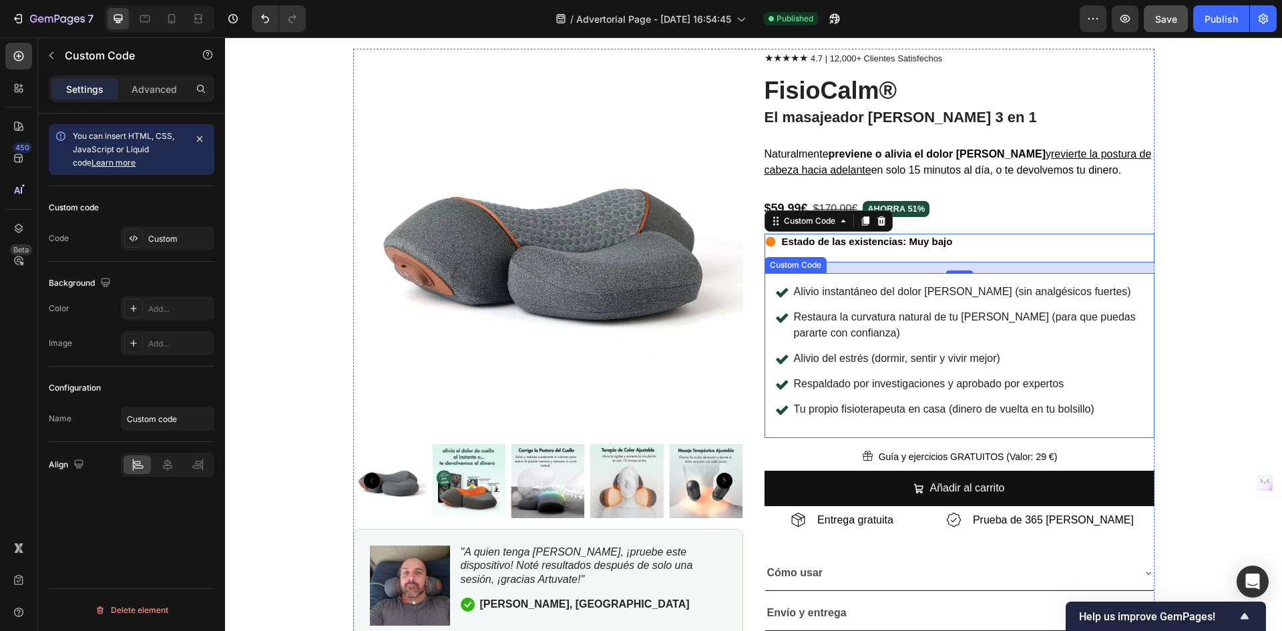
scroll to position [9143, 0]
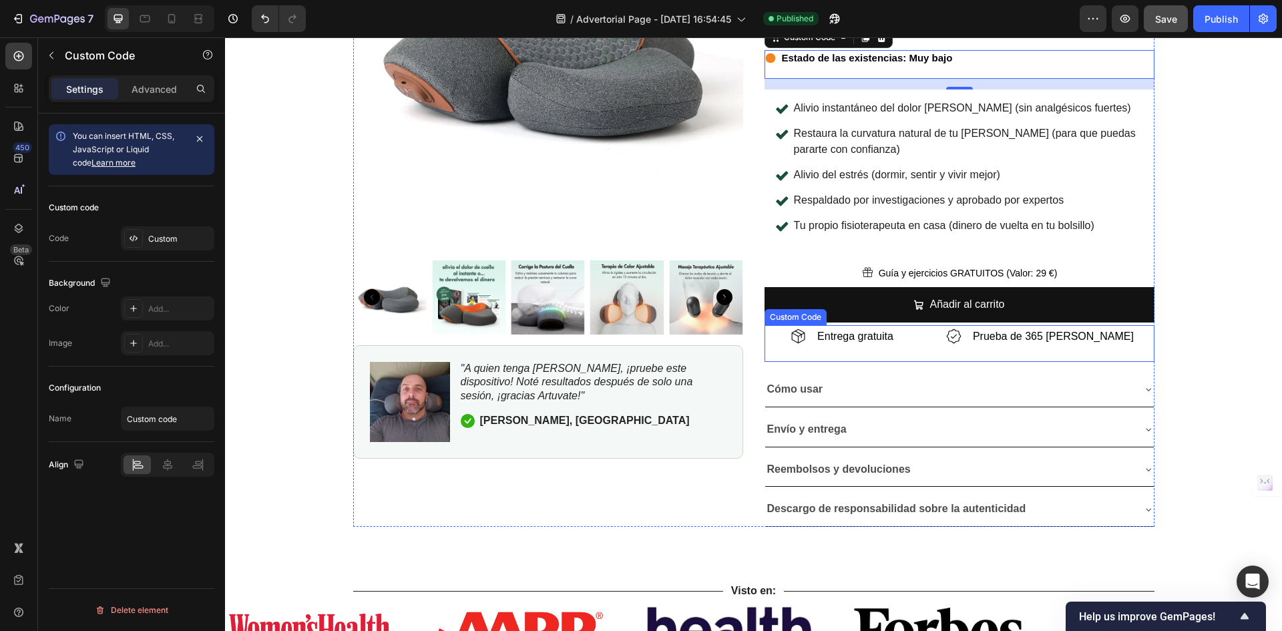
click at [872, 335] on span "Entrega gratuita" at bounding box center [855, 335] width 76 height 11
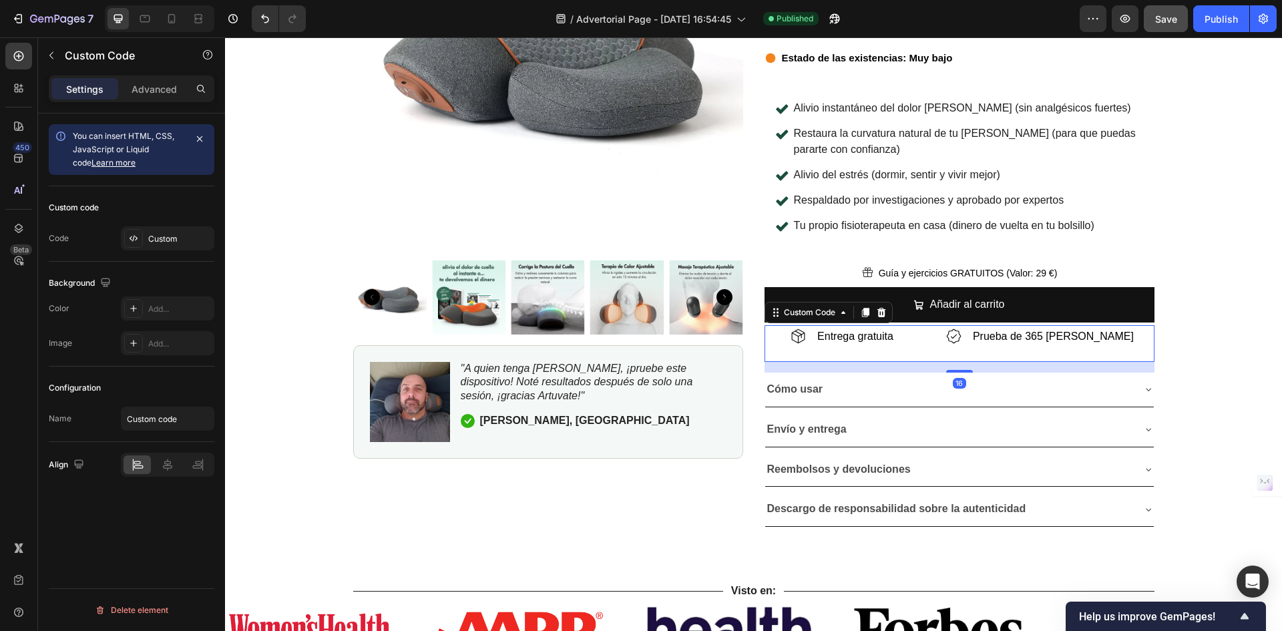
click at [872, 335] on span "Entrega gratuita" at bounding box center [855, 335] width 76 height 11
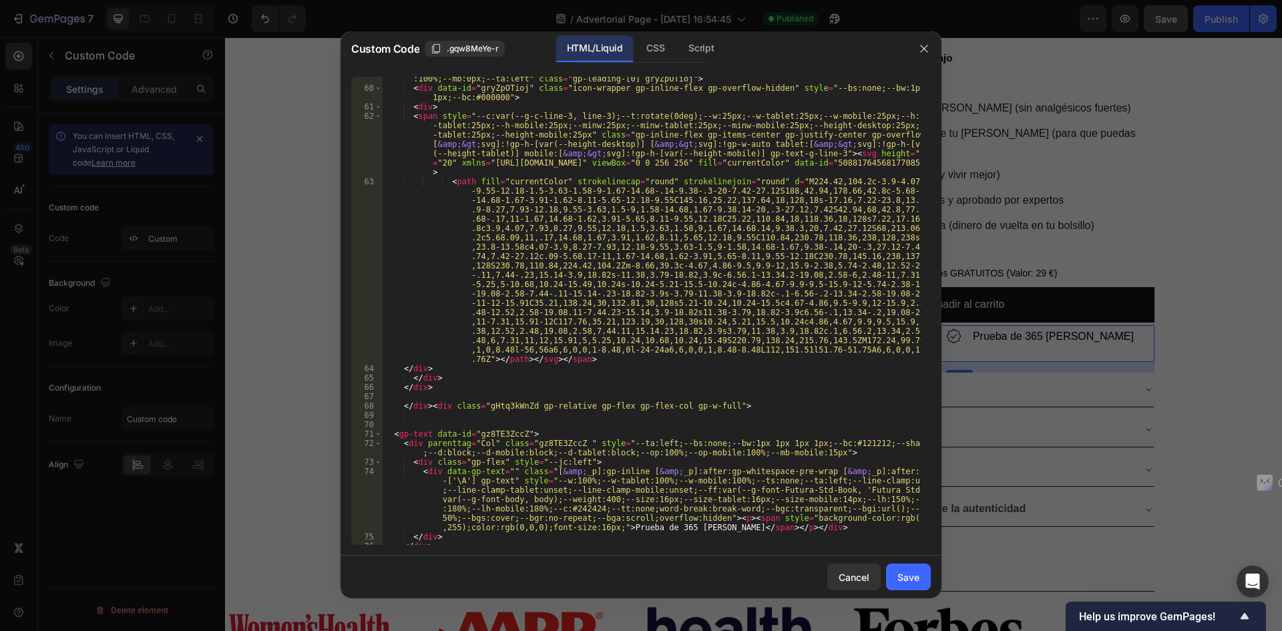
scroll to position [1041, 0]
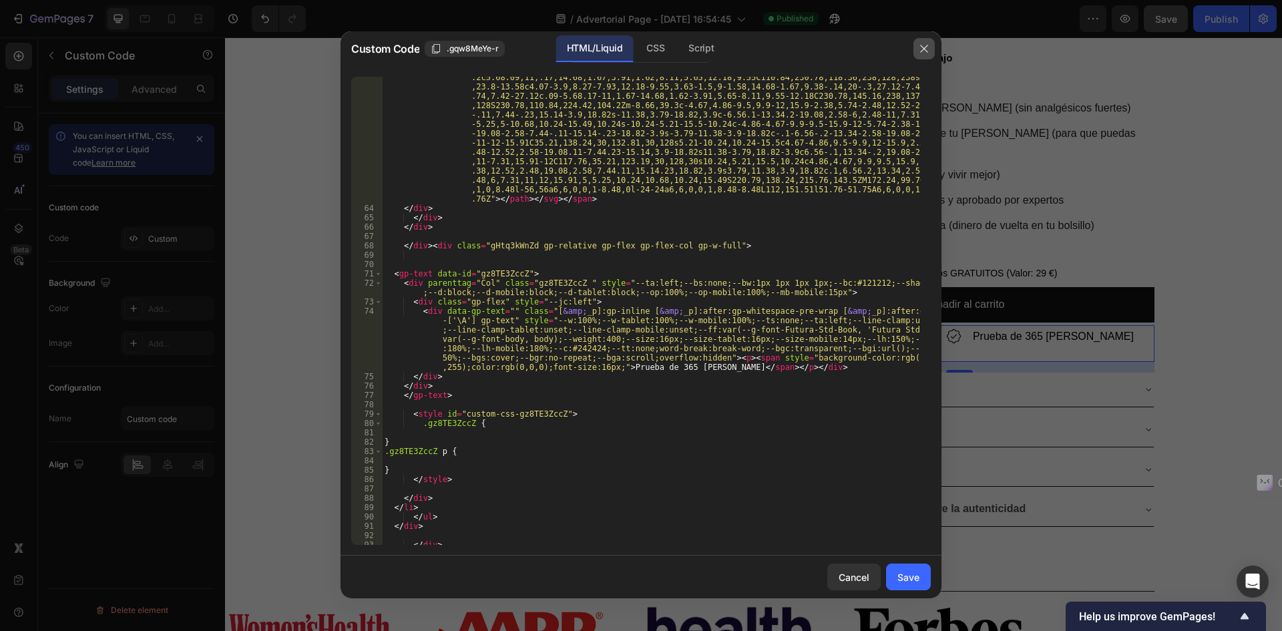
click at [925, 46] on icon "button" at bounding box center [923, 48] width 11 height 11
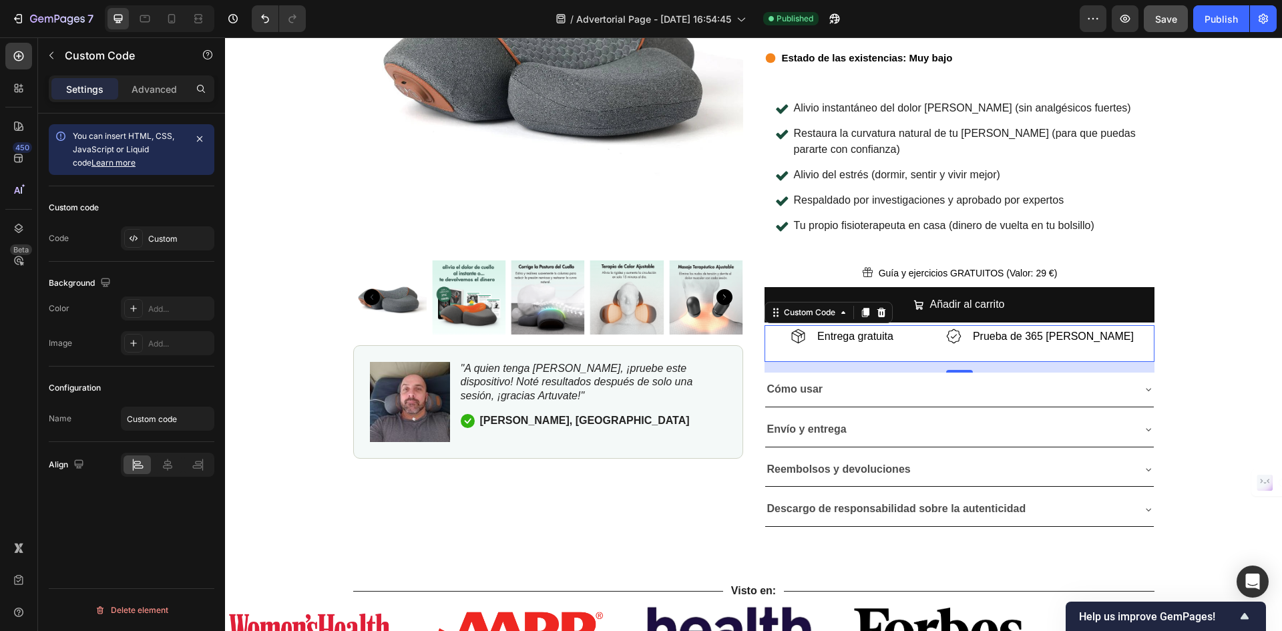
click at [958, 342] on div "Entrega gratuita Prueba de 365 [PERSON_NAME]" at bounding box center [959, 338] width 390 height 27
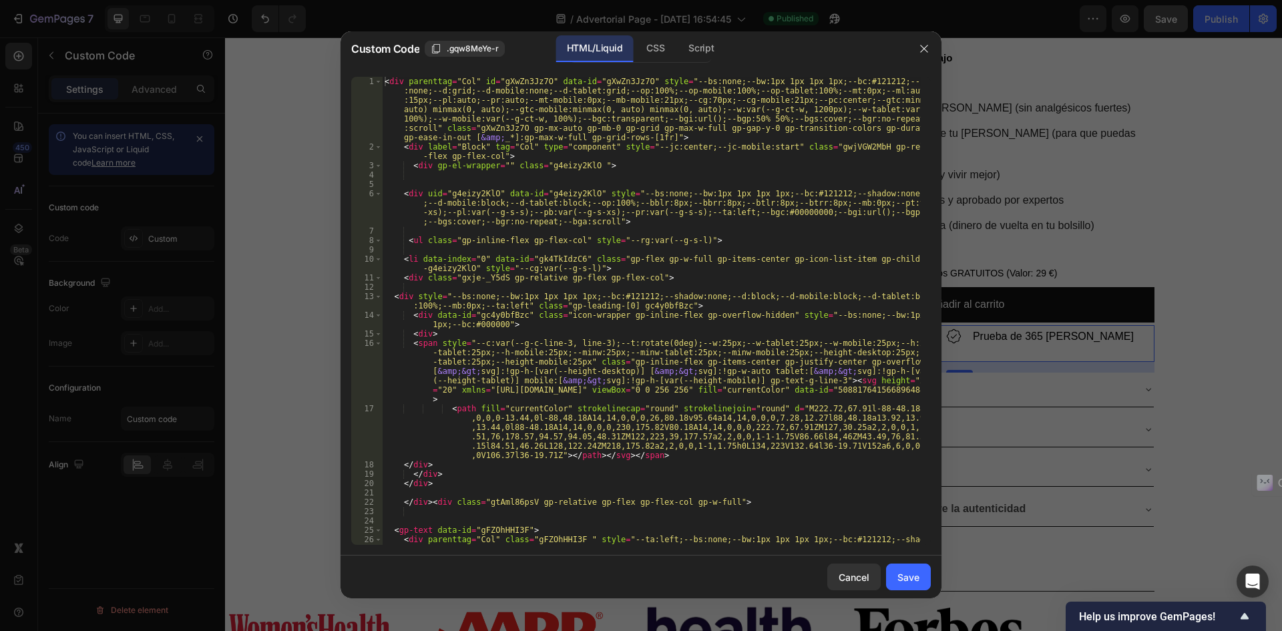
click at [712, 286] on div "< div parenttag = "Col" id = "gXwZn3Jz7O" data-id = "gXwZn3Jz7O" style = "--bs:…" at bounding box center [651, 348] width 539 height 543
type textarea "a"
click at [703, 262] on div "< div parenttag = "Col" id = "gXwZn3Jz7O" data-id = "gXwZn3Jz7O" style = "--bs:…" at bounding box center [651, 348] width 539 height 543
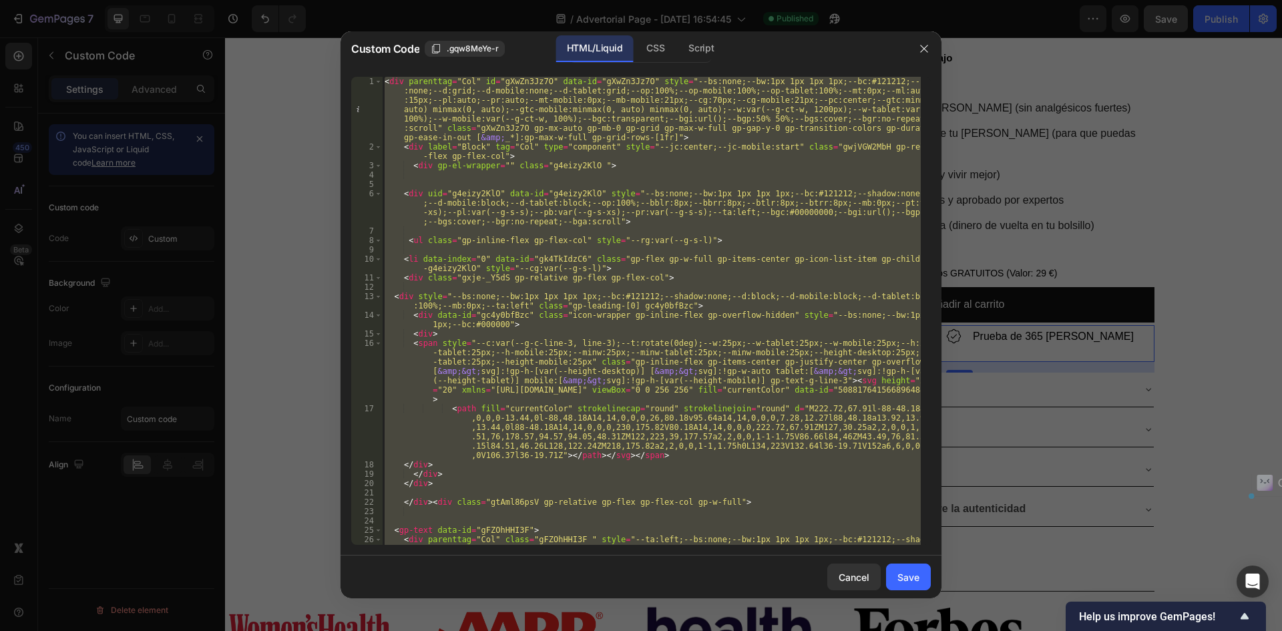
type textarea "</div> </div>"
paste textarea
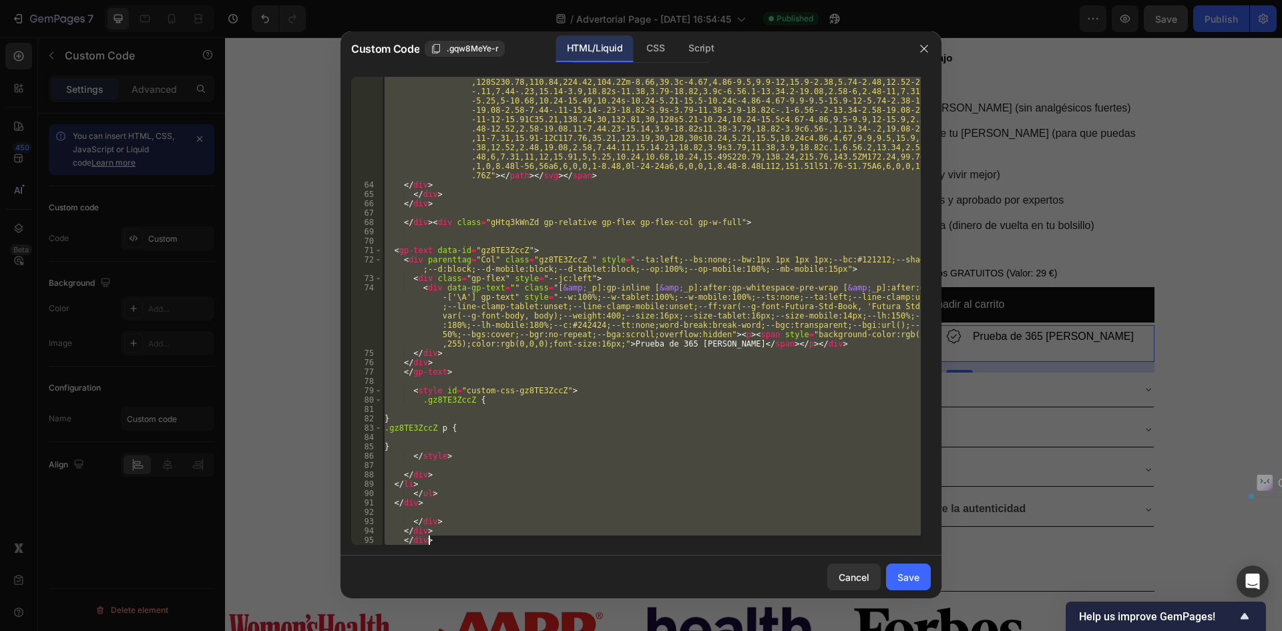
click at [710, 317] on div "< path fill = "currentColor" strokelinecap = "round" strokelinejoin = "round" d…" at bounding box center [651, 311] width 539 height 468
type textarea "<div data-gp-text="" class="[&amp;_p]:gp-inline [&amp;_p]:after:gp-whitespace-p…"
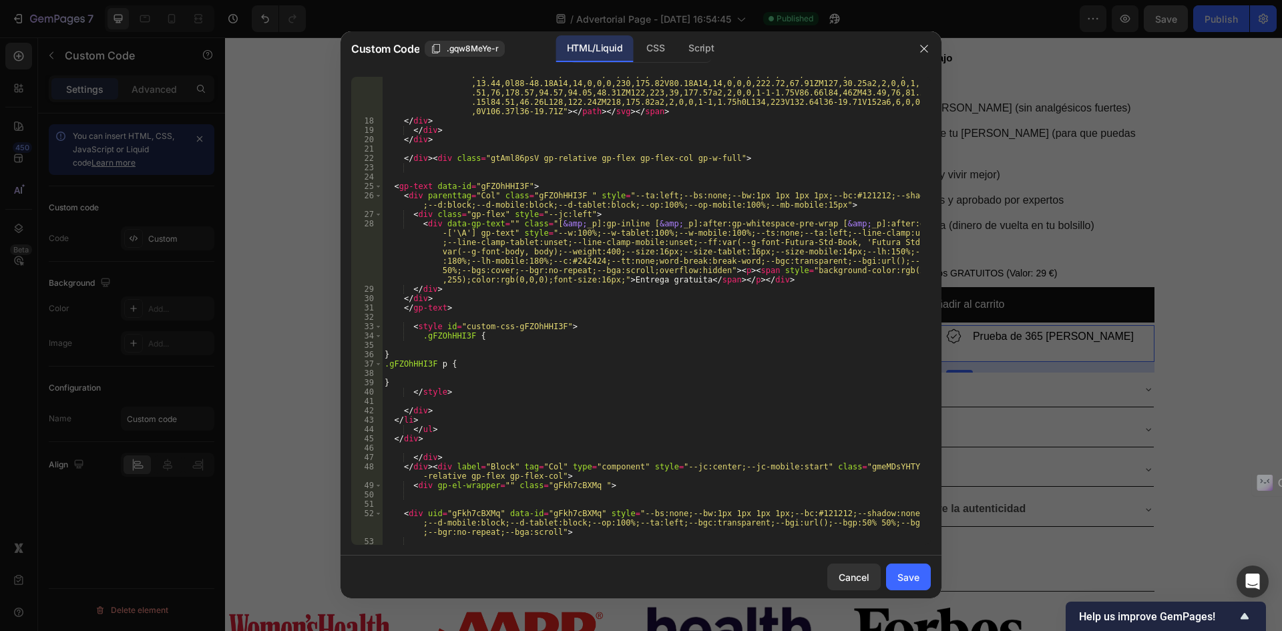
scroll to position [224, 0]
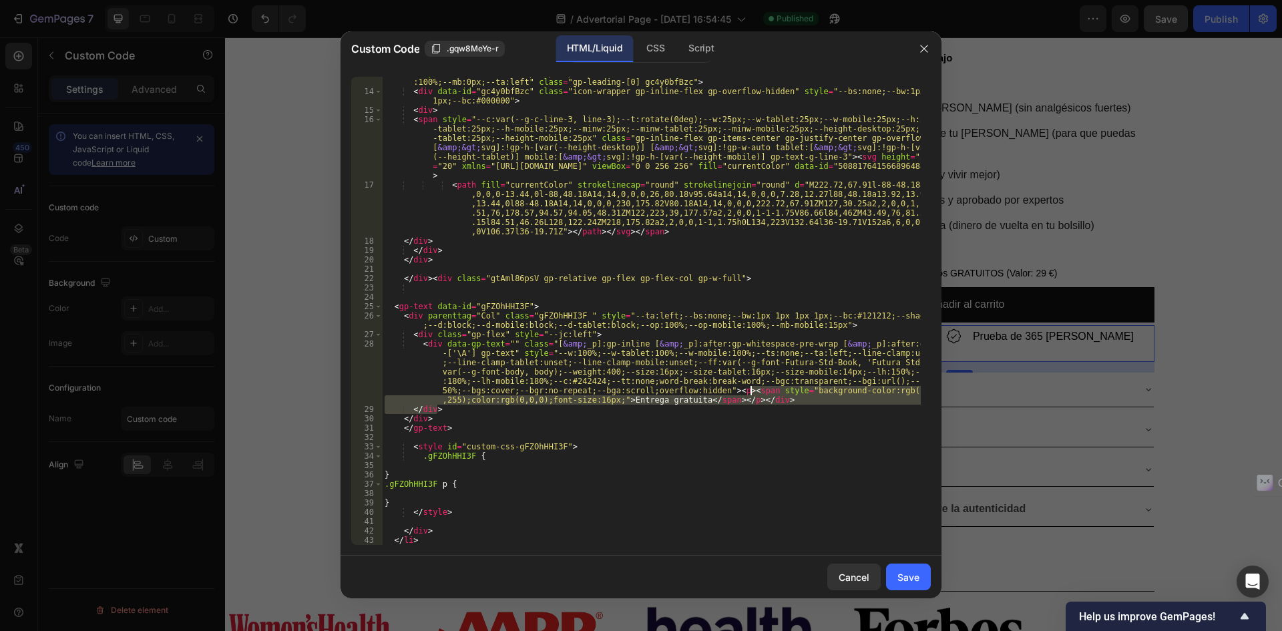
drag, startPoint x: 771, startPoint y: 406, endPoint x: 752, endPoint y: 392, distance: 23.5
click at [752, 392] on div "< div style = "--bs:none;--bw:1px 1px 1px 1px;--bc:#121212;--shadow:none;--d:bl…" at bounding box center [651, 316] width 539 height 496
paste textarea
click at [765, 417] on div "< div style = "--bs:none;--bw:1px 1px 1px 1px;--bc:#121212;--shadow:none;--d:bl…" at bounding box center [651, 316] width 539 height 496
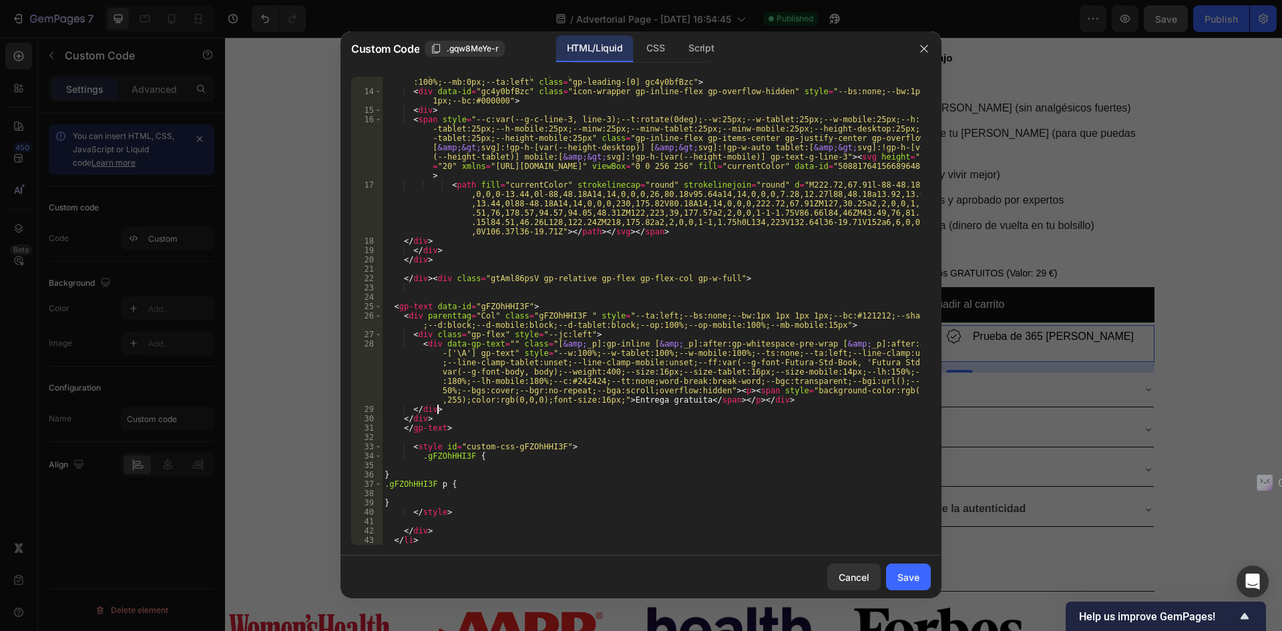
click at [773, 406] on div "< div style = "--bs:none;--bw:1px 1px 1px 1px;--bc:#121212;--shadow:none;--d:bl…" at bounding box center [651, 316] width 539 height 496
type textarea "</div>"
drag, startPoint x: 762, startPoint y: 402, endPoint x: 726, endPoint y: 392, distance: 37.2
click at [726, 392] on div "< div style = "--bs:none;--bw:1px 1px 1px 1px;--bc:#121212;--shadow:none;--d:bl…" at bounding box center [651, 316] width 539 height 496
paste textarea
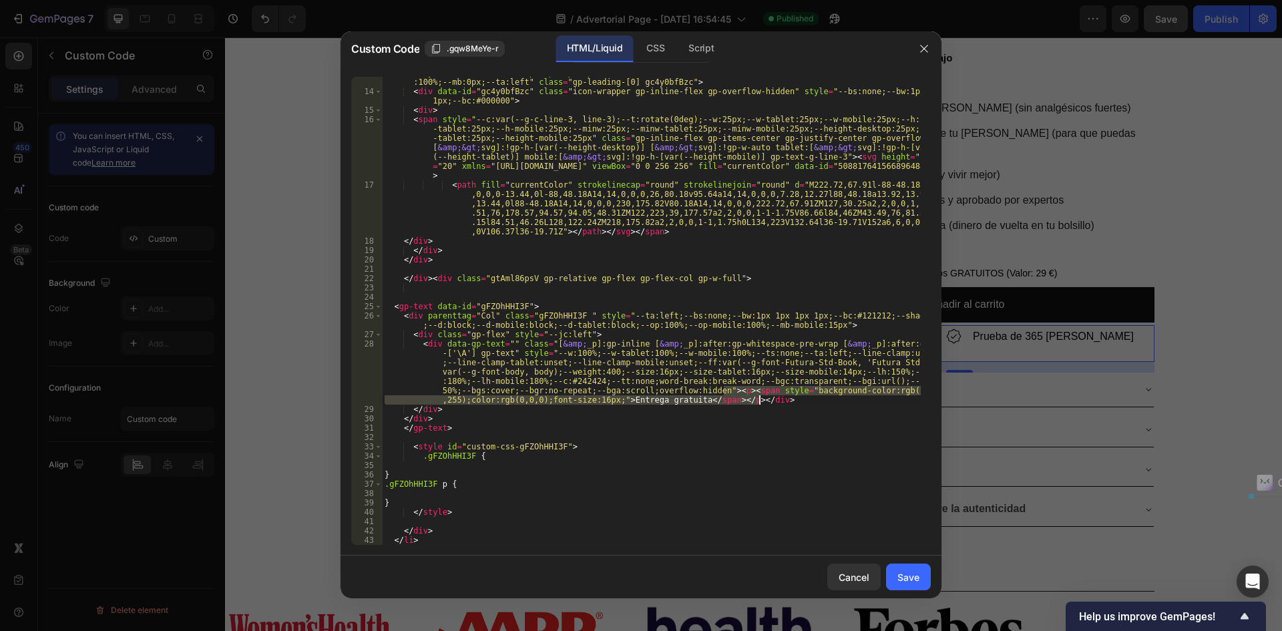
click at [779, 400] on div "< div style = "--bs:none;--bw:1px 1px 1px 1px;--bc:#121212;--shadow:none;--d:bl…" at bounding box center [651, 311] width 539 height 468
drag, startPoint x: 768, startPoint y: 400, endPoint x: 752, endPoint y: 412, distance: 20.6
click at [711, 392] on div "< div style = "--bs:none;--bw:1px 1px 1px 1px;--bc:#121212;--shadow:none;--d:bl…" at bounding box center [651, 316] width 539 height 496
paste textarea
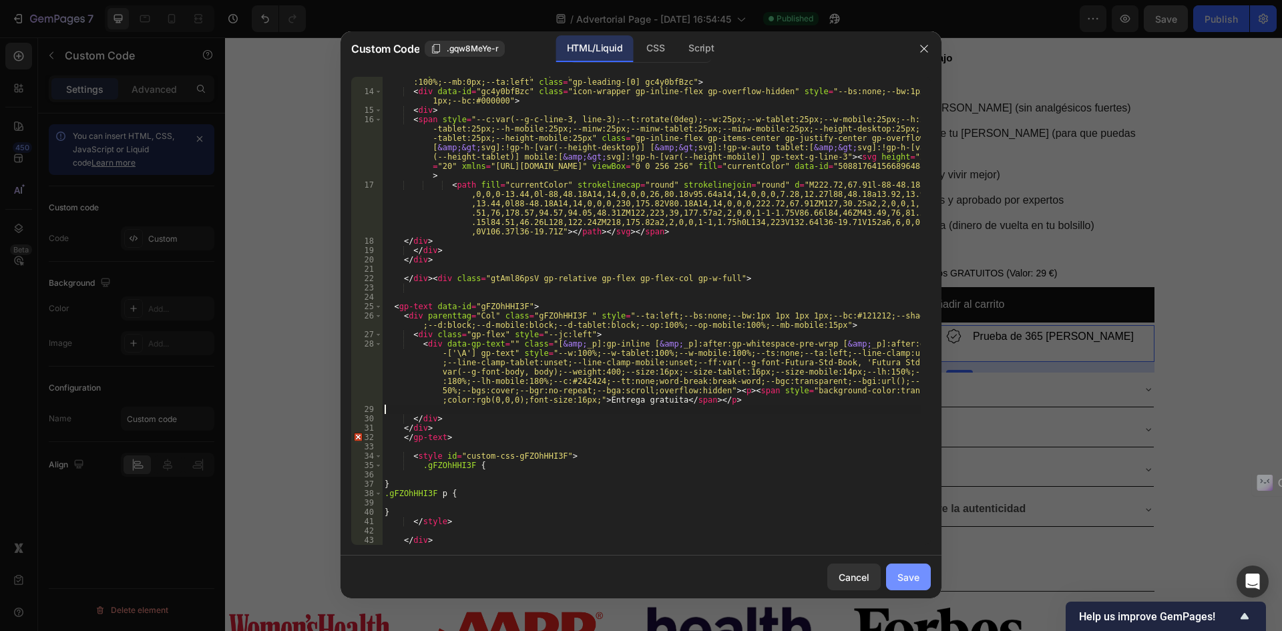
click at [909, 574] on div "Save" at bounding box center [908, 577] width 22 height 14
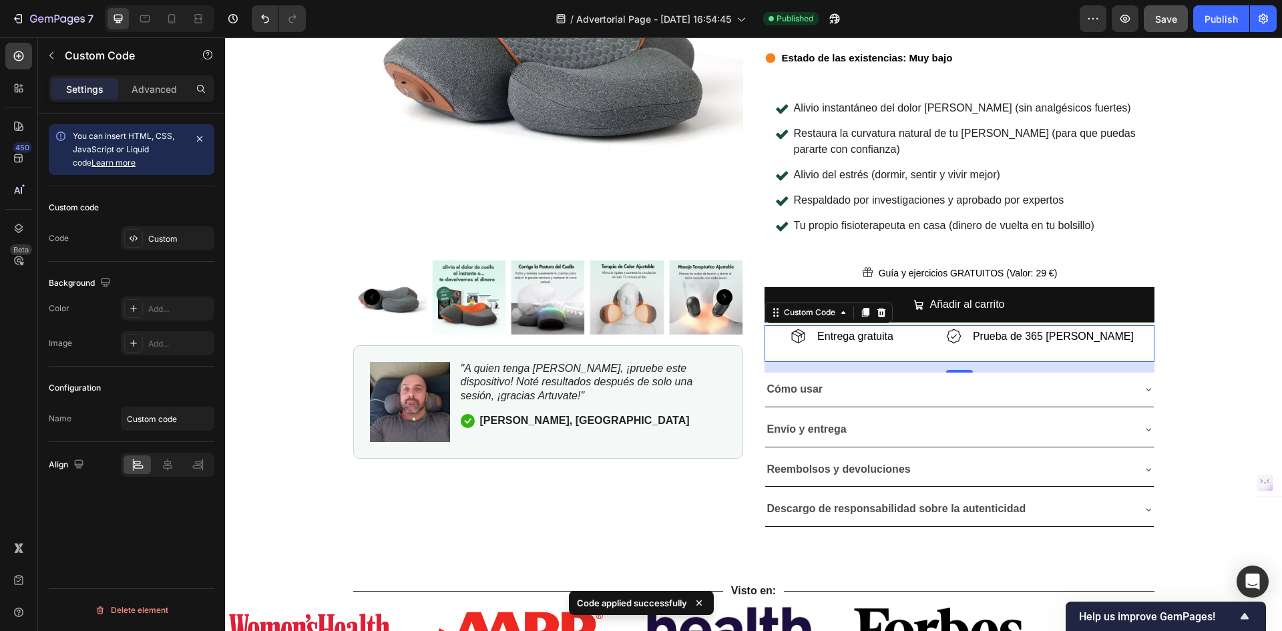
click at [898, 333] on div "Entrega gratuita" at bounding box center [841, 338] width 114 height 27
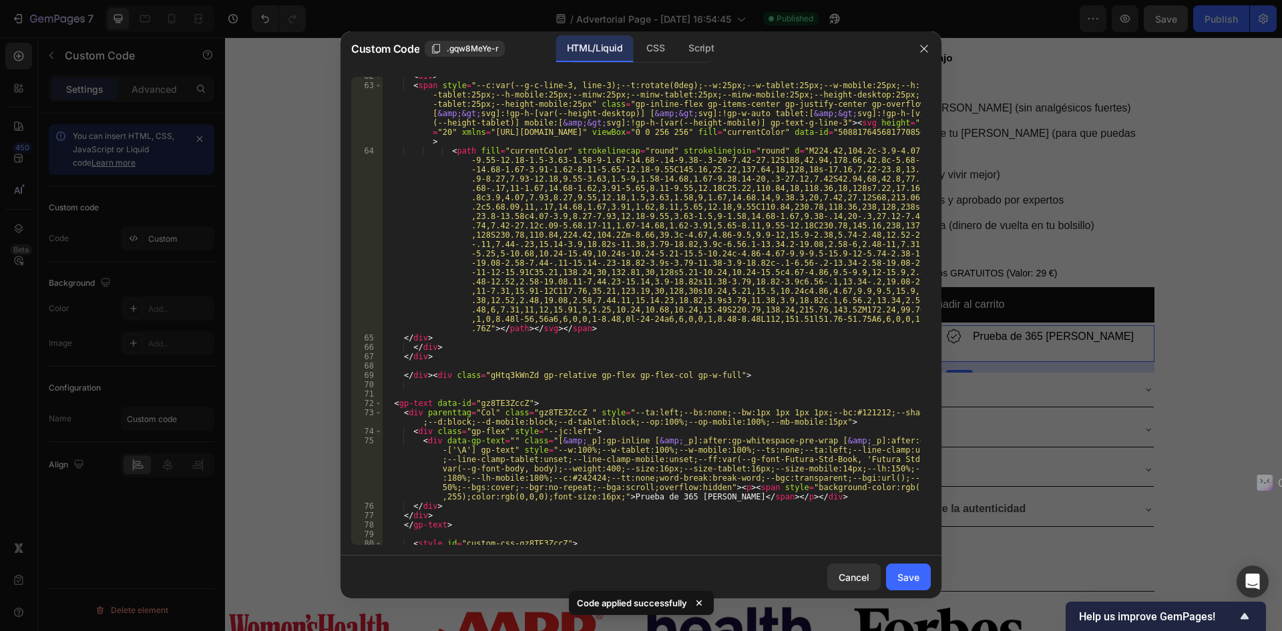
scroll to position [1074, 0]
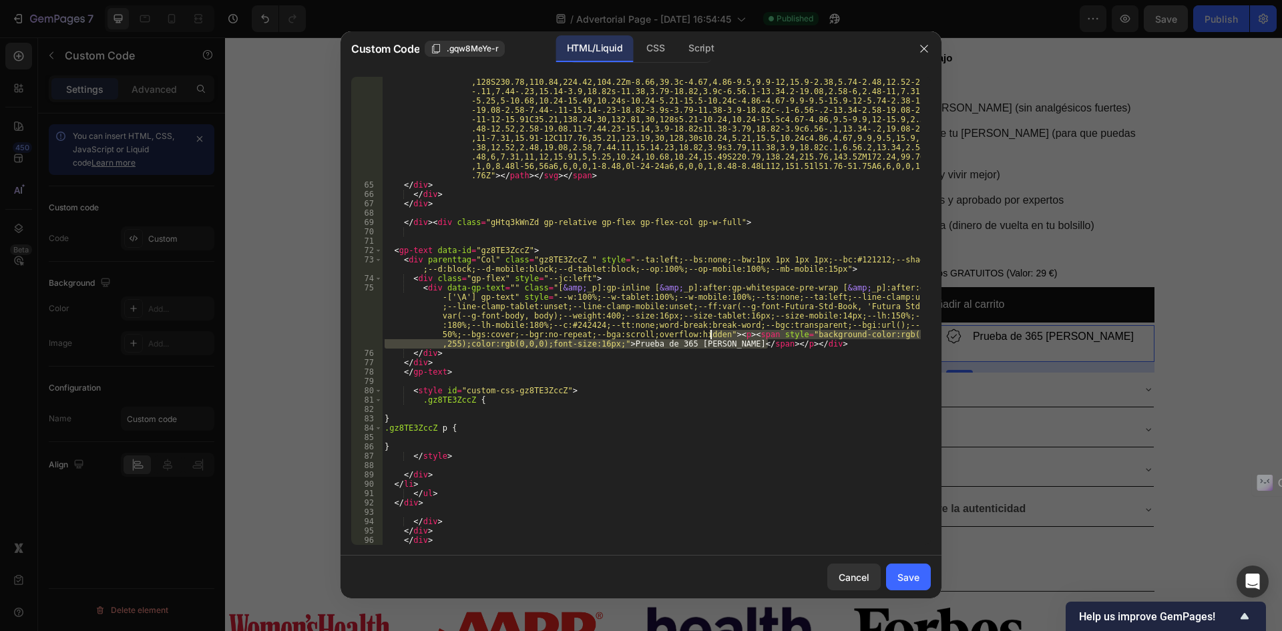
drag, startPoint x: 772, startPoint y: 348, endPoint x: 712, endPoint y: 334, distance: 62.2
click at [712, 334] on div "< path fill = "currentColor" strokelinecap = "round" strokelinejoin = "round" d…" at bounding box center [651, 325] width 539 height 664
click at [669, 351] on div "< path fill = "currentColor" strokelinecap = "round" strokelinejoin = "round" d…" at bounding box center [651, 325] width 539 height 664
type textarea "</div>"
drag, startPoint x: 692, startPoint y: 345, endPoint x: 615, endPoint y: 345, distance: 77.4
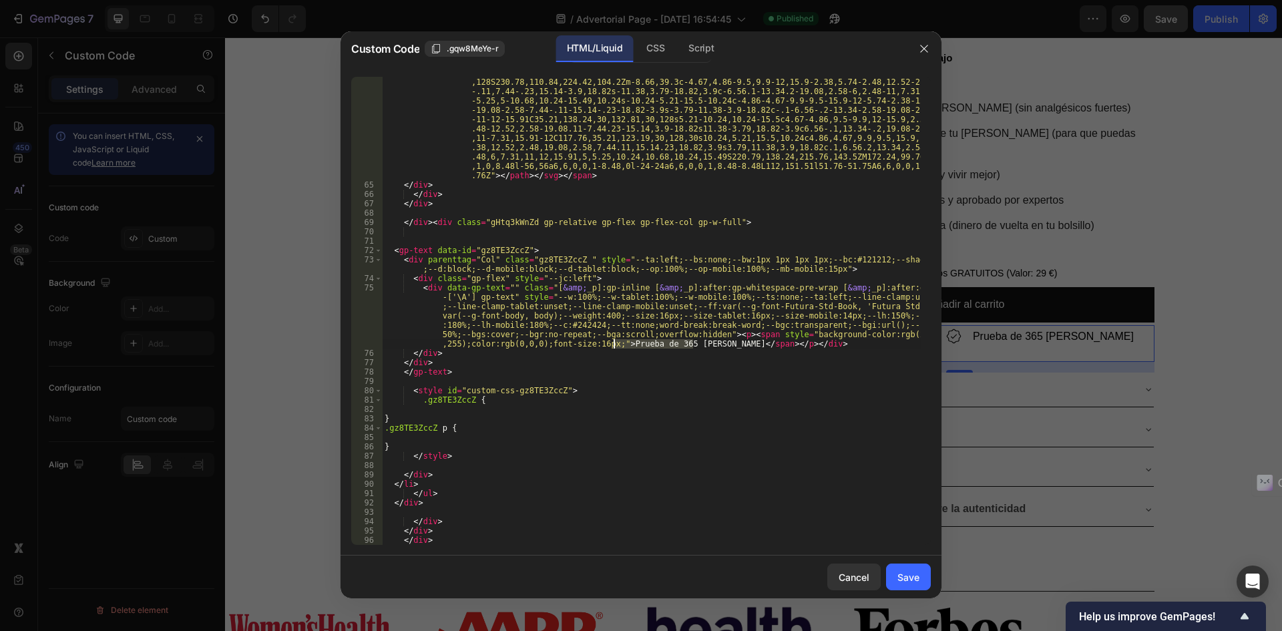
click at [615, 345] on div "< path fill = "currentColor" strokelinecap = "round" strokelinejoin = "round" d…" at bounding box center [651, 325] width 539 height 664
click at [785, 350] on div "< path fill = "currentColor" strokelinecap = "round" strokelinejoin = "round" d…" at bounding box center [651, 325] width 539 height 664
type textarea "</div>"
drag, startPoint x: 776, startPoint y: 350, endPoint x: 712, endPoint y: 338, distance: 65.2
click at [712, 338] on div "< path fill = "currentColor" strokelinecap = "round" strokelinejoin = "round" d…" at bounding box center [651, 325] width 539 height 664
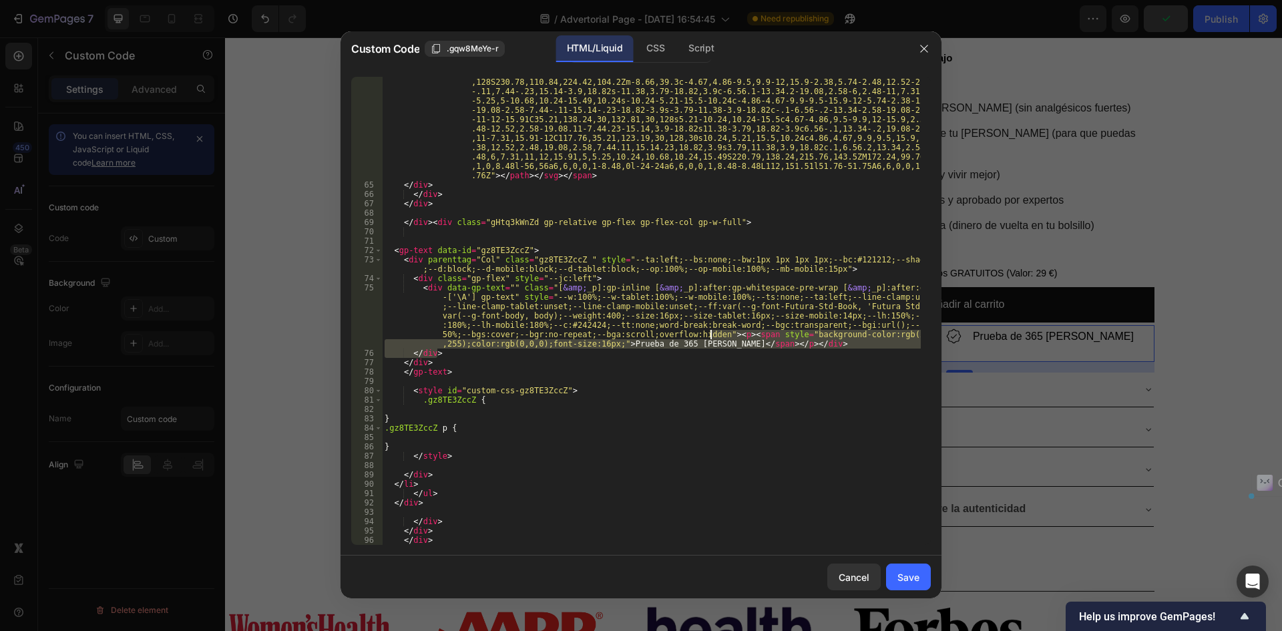
paste textarea
drag, startPoint x: 661, startPoint y: 344, endPoint x: 593, endPoint y: 346, distance: 68.1
click at [593, 346] on div "< path fill = "currentColor" strokelinecap = "round" strokelinejoin = "round" d…" at bounding box center [651, 325] width 539 height 664
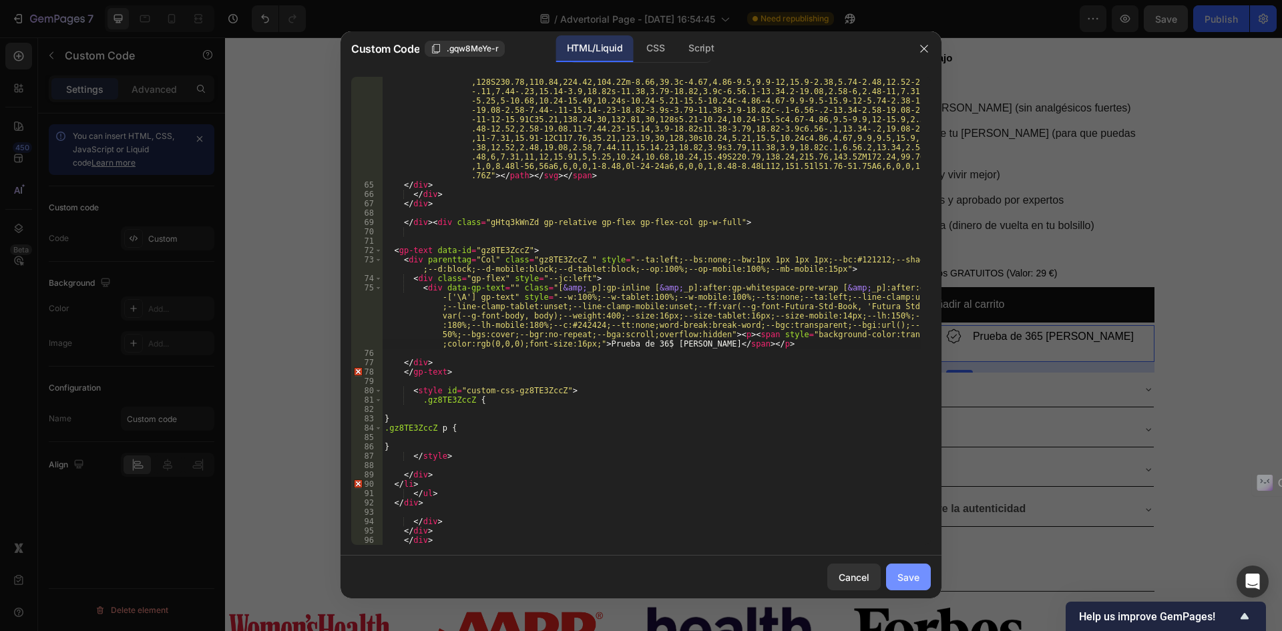
click at [909, 580] on div "Save" at bounding box center [908, 577] width 22 height 14
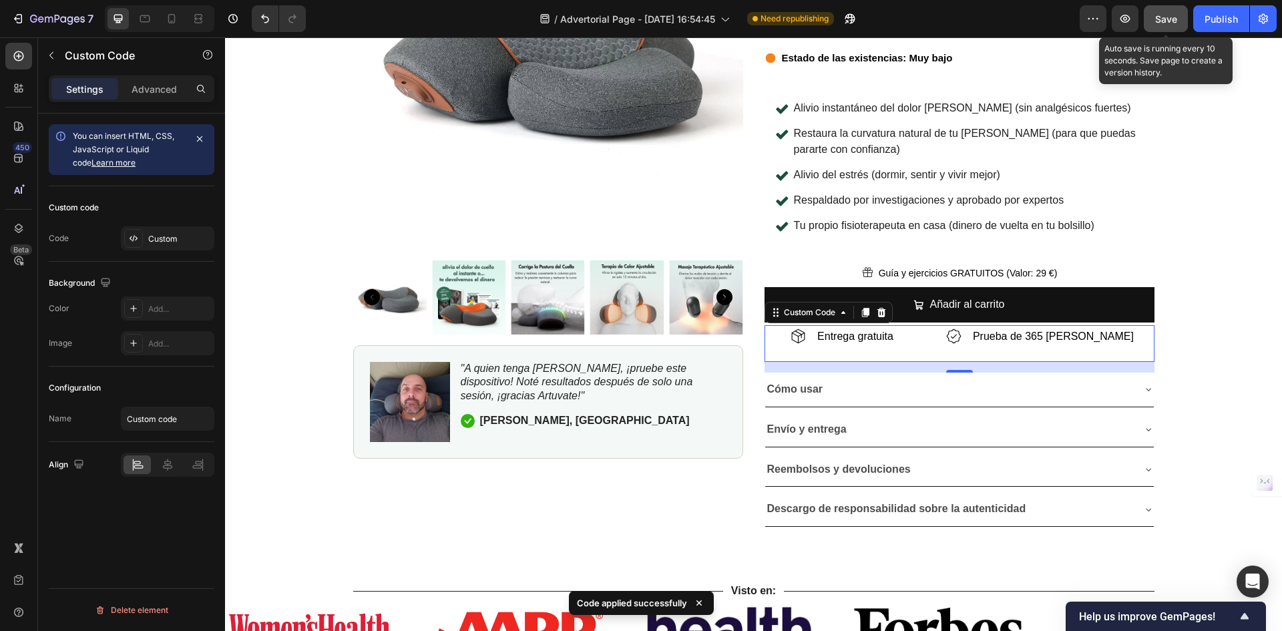
click at [1173, 27] on button "Save" at bounding box center [1165, 18] width 44 height 27
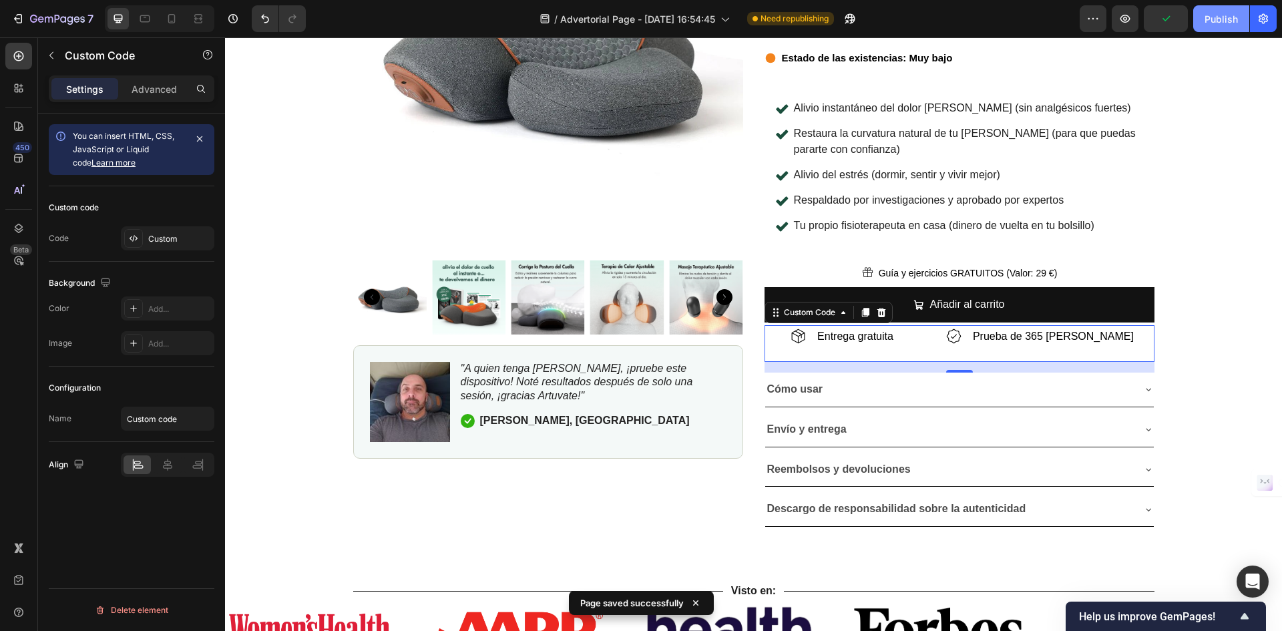
click at [1213, 19] on div "Publish" at bounding box center [1220, 19] width 33 height 14
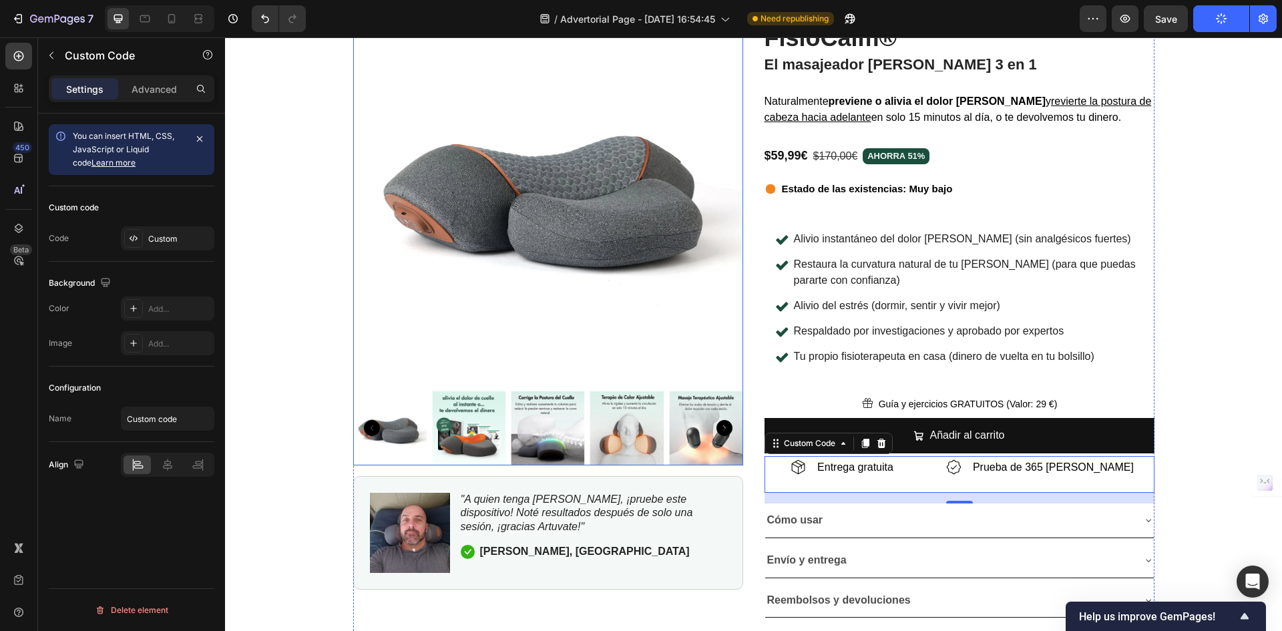
scroll to position [9009, 0]
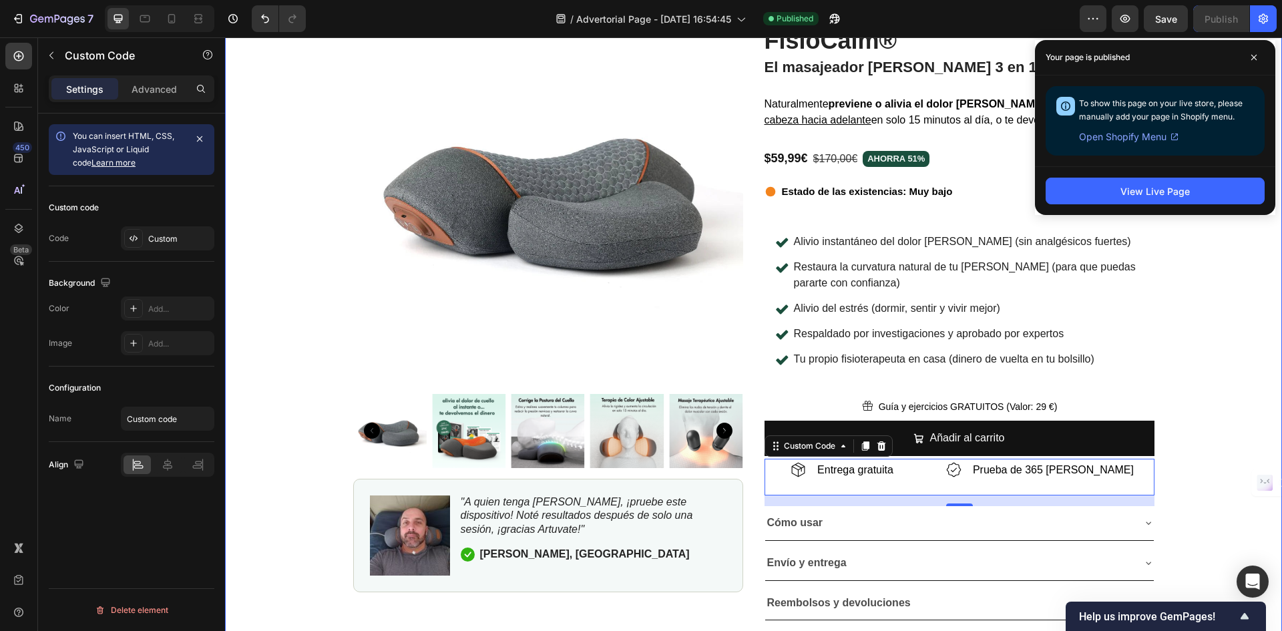
click at [1231, 265] on div "Product Images "A quien tenga [PERSON_NAME], ¡pruebe este dispositivo! Noté res…" at bounding box center [753, 329] width 1057 height 661
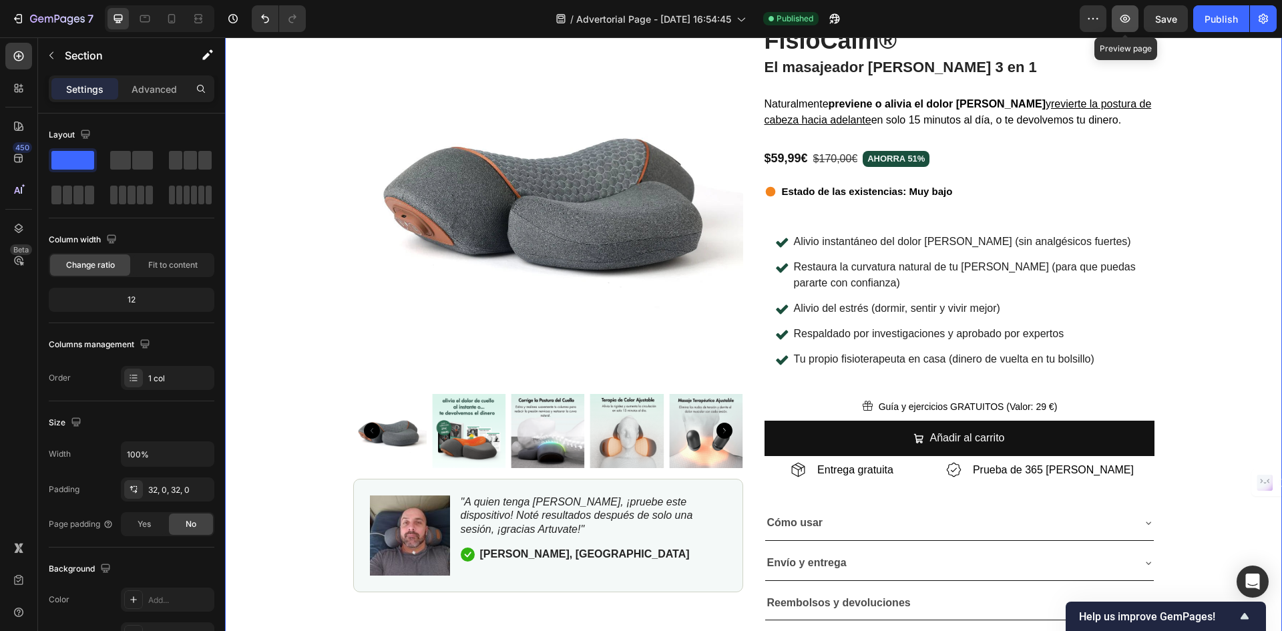
click at [1126, 25] on button "button" at bounding box center [1124, 18] width 27 height 27
click at [894, 267] on p "Restaura la curvatura natural de tu [PERSON_NAME] (para que puedas pararte con …" at bounding box center [969, 275] width 350 height 32
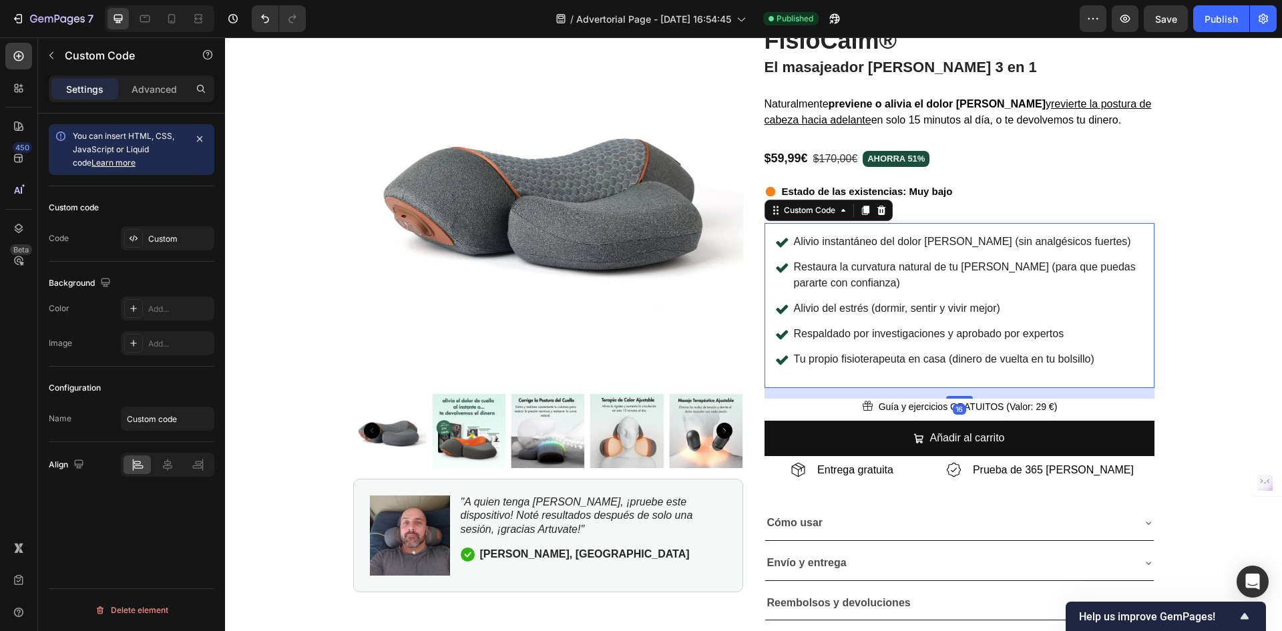
click at [894, 265] on p "Restaura la curvatura natural de tu [PERSON_NAME] (para que puedas pararte con …" at bounding box center [969, 275] width 350 height 32
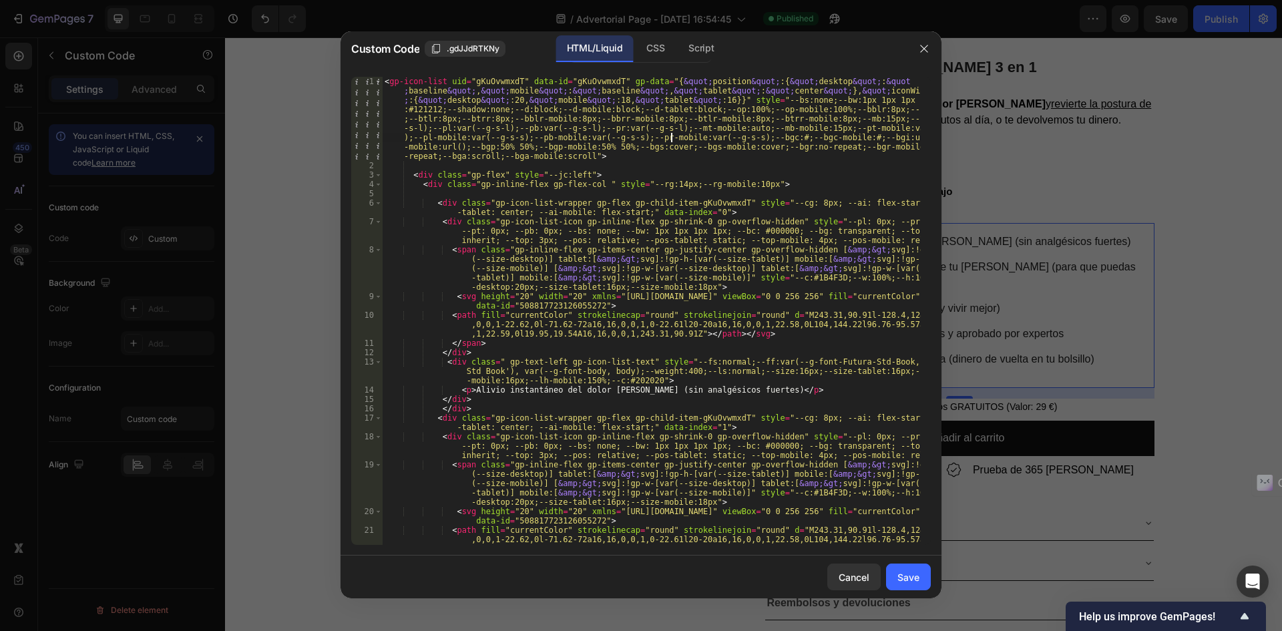
click at [669, 139] on div "< gp-icon-list uid = "gKuOvwmxdT" data-id = "gKuOvwmxdT" gp-data = "{ &quot; po…" at bounding box center [651, 357] width 539 height 561
click at [768, 206] on div "< gp-icon-list uid = "gKuOvwmxdT" data-id = "gKuOvwmxdT" gp-data = "{ &quot; po…" at bounding box center [651, 357] width 539 height 561
type textarea "</gp-icon-list>"
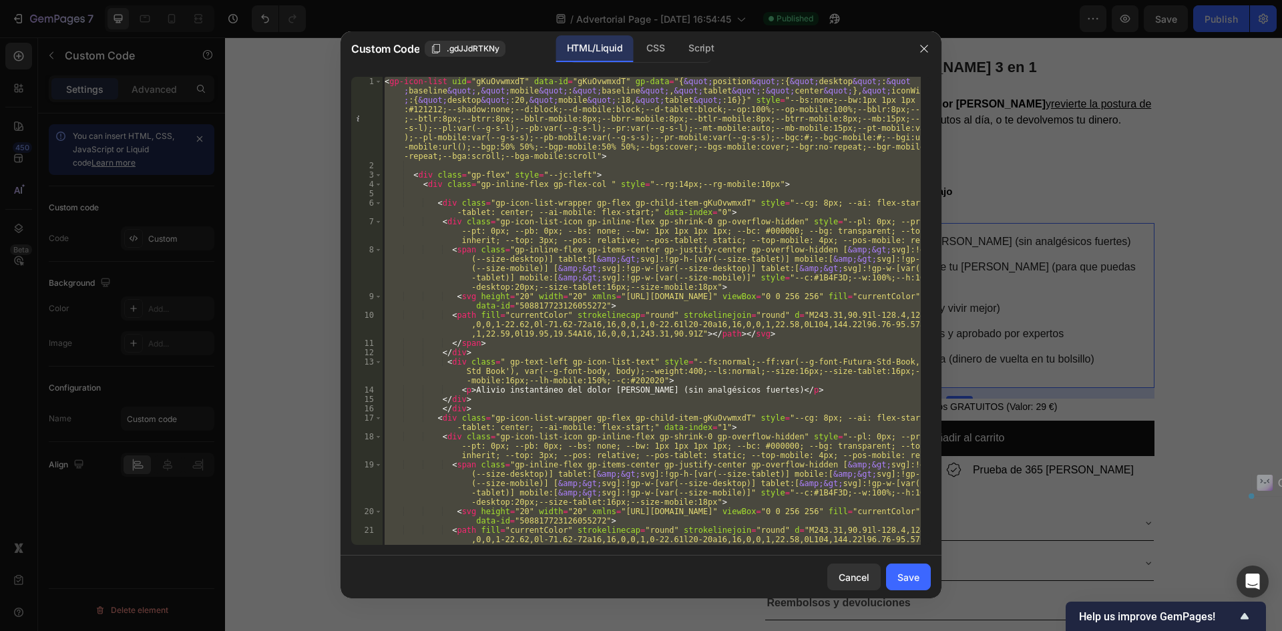
paste textarea
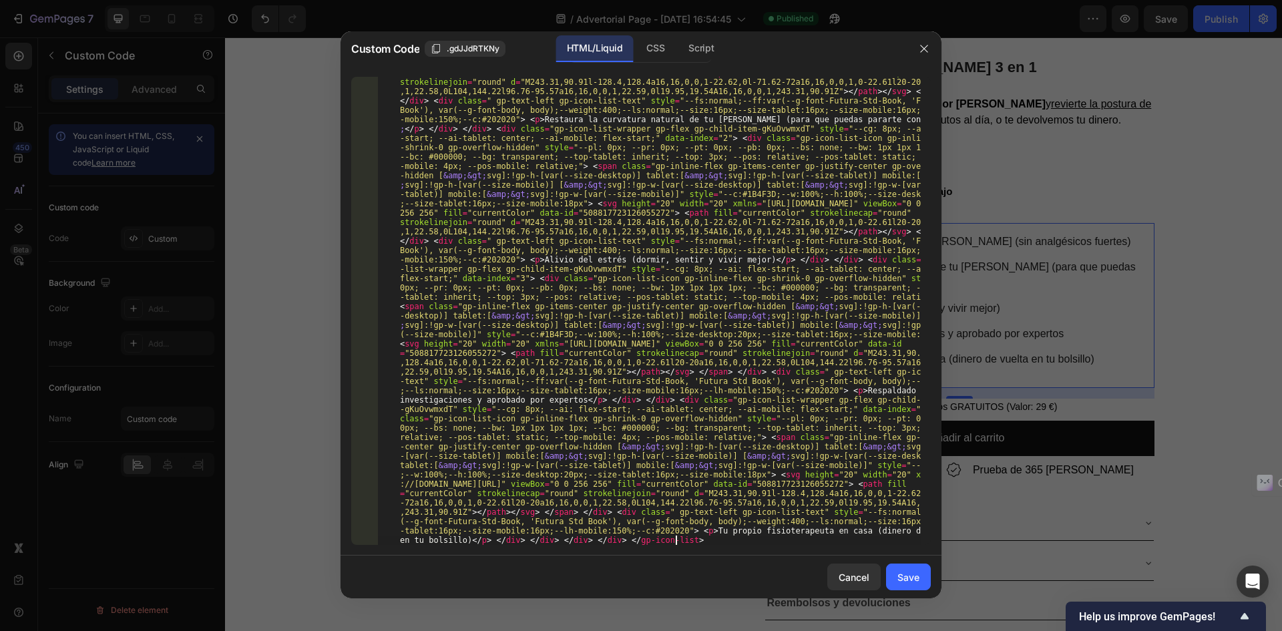
scroll to position [317, 0]
click at [908, 565] on button "Save" at bounding box center [908, 576] width 45 height 27
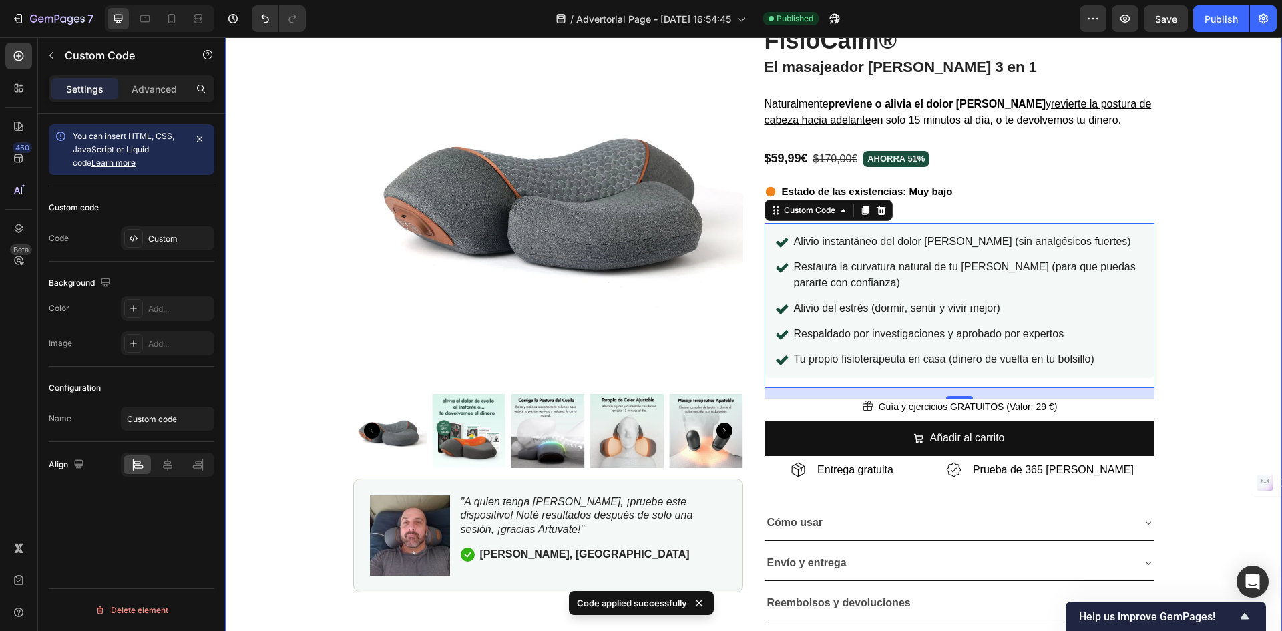
click at [1219, 303] on div "Product Images "A quien tenga [PERSON_NAME], ¡pruebe este dispositivo! Noté res…" at bounding box center [753, 329] width 1057 height 661
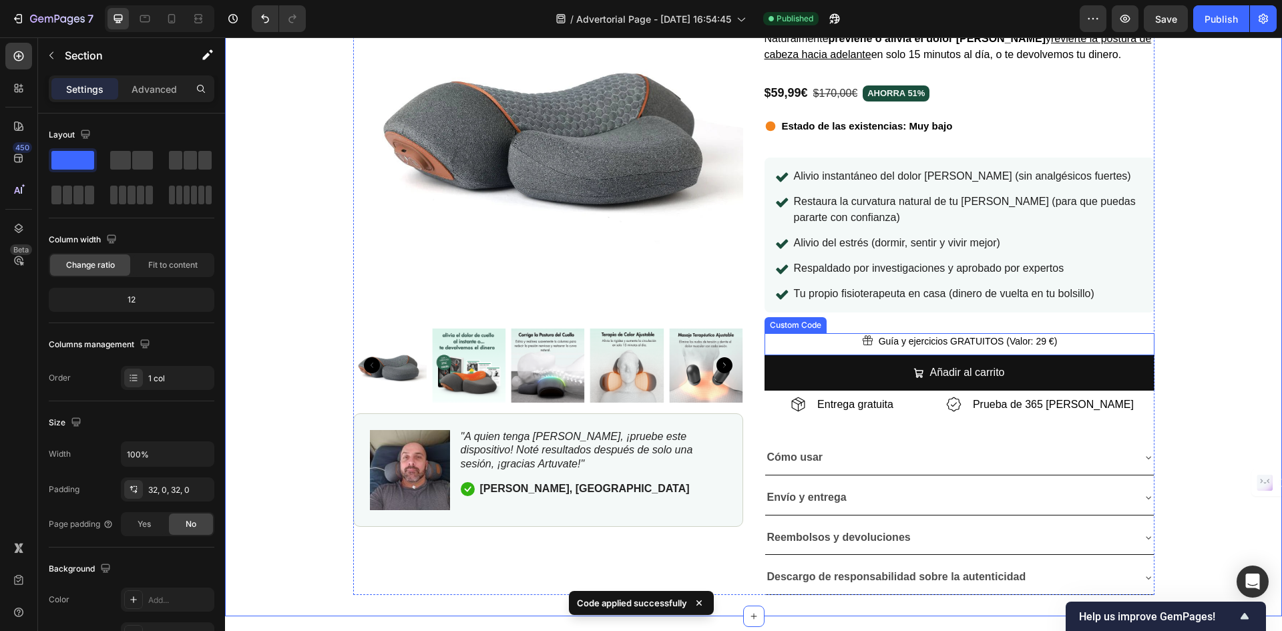
scroll to position [9076, 0]
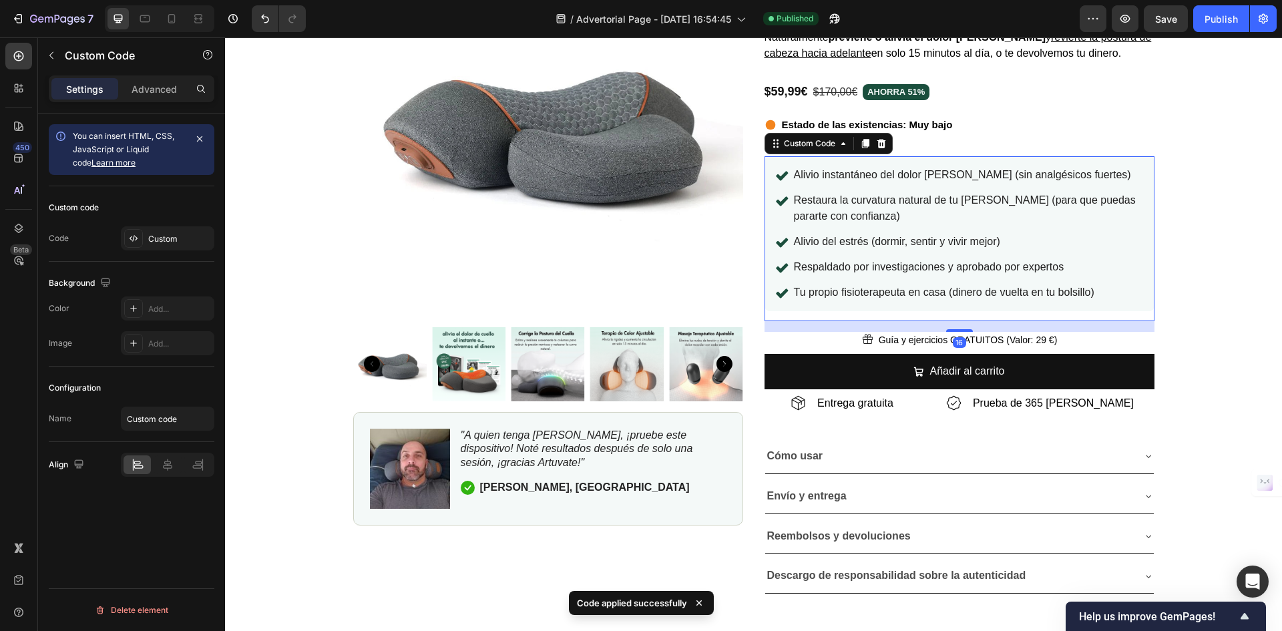
click at [898, 268] on p "Respaldado por investigaciones y aprobado por expertos" at bounding box center [929, 267] width 270 height 16
click at [898, 267] on p "Respaldado por investigaciones y aprobado por expertos" at bounding box center [929, 267] width 270 height 16
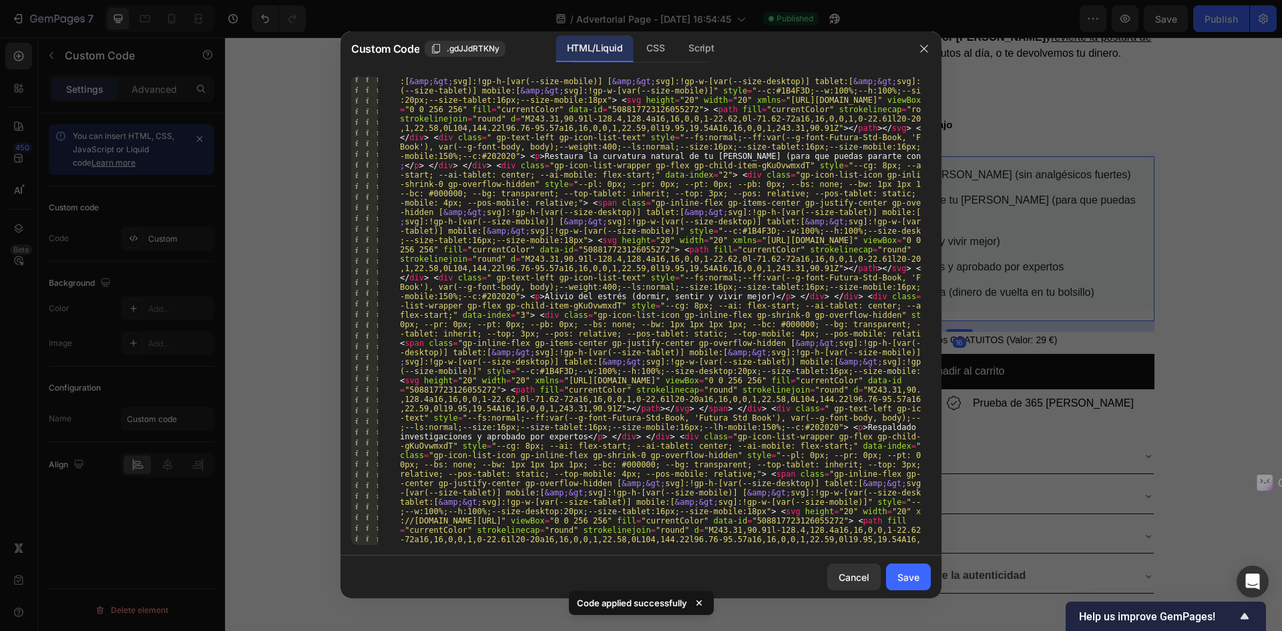
scroll to position [317, 0]
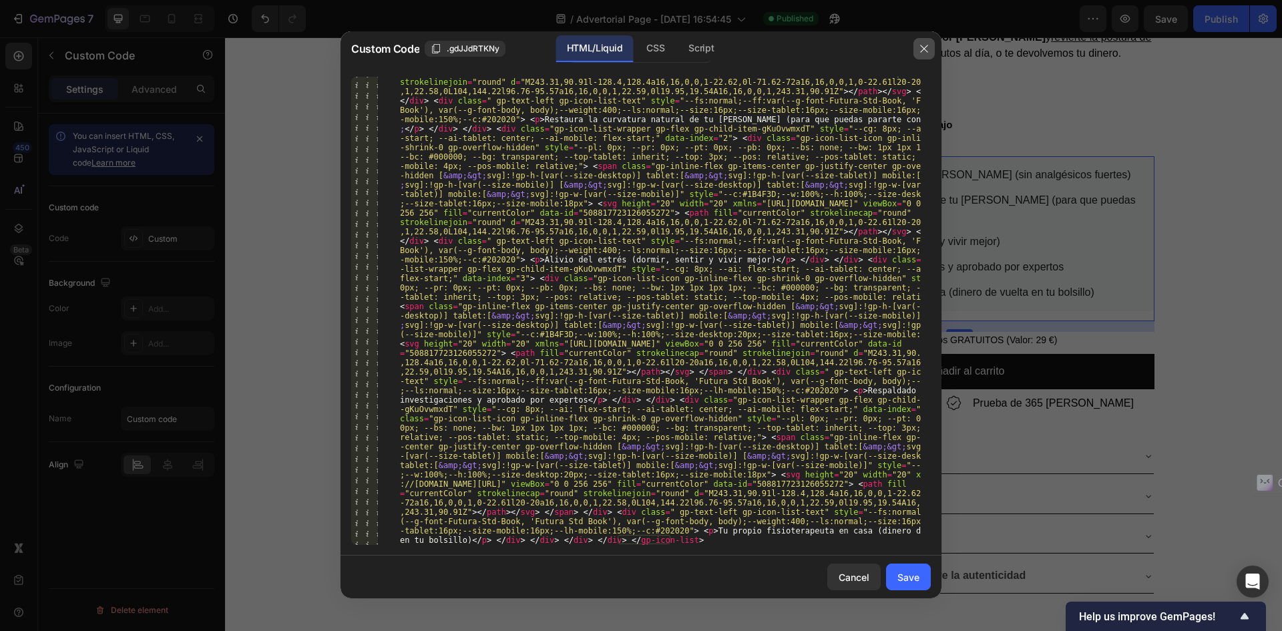
click at [922, 54] on icon "button" at bounding box center [923, 48] width 11 height 11
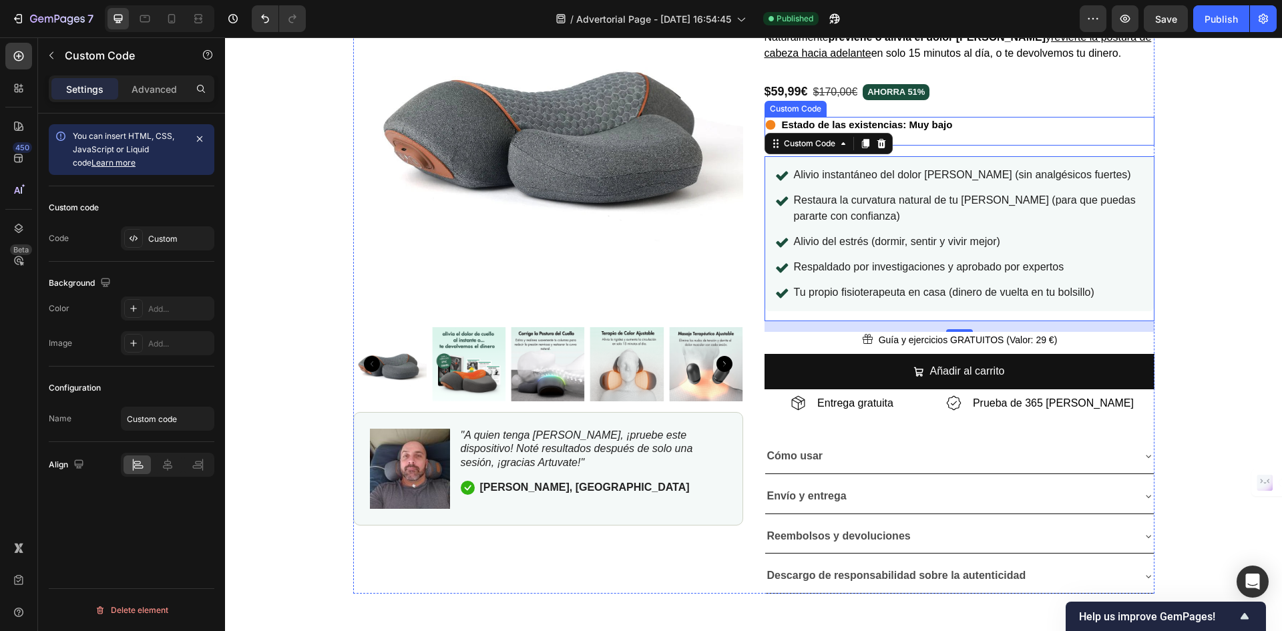
click at [1000, 127] on div "Estado de las existencias: Muy bajo" at bounding box center [959, 126] width 390 height 19
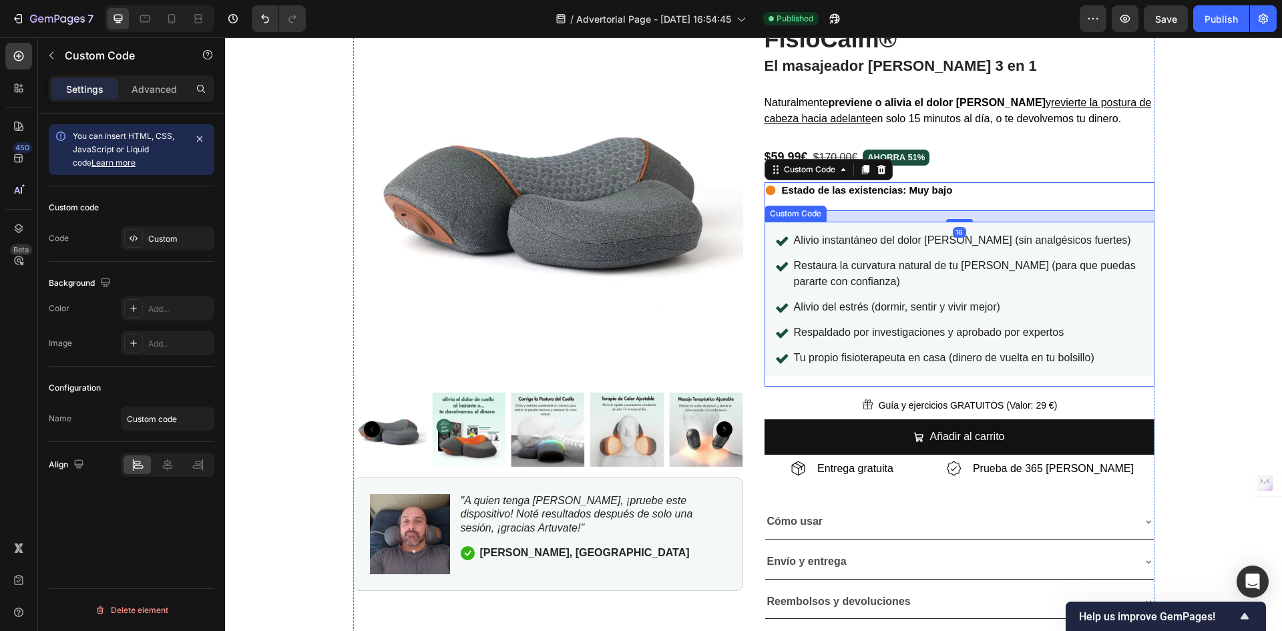
scroll to position [9009, 0]
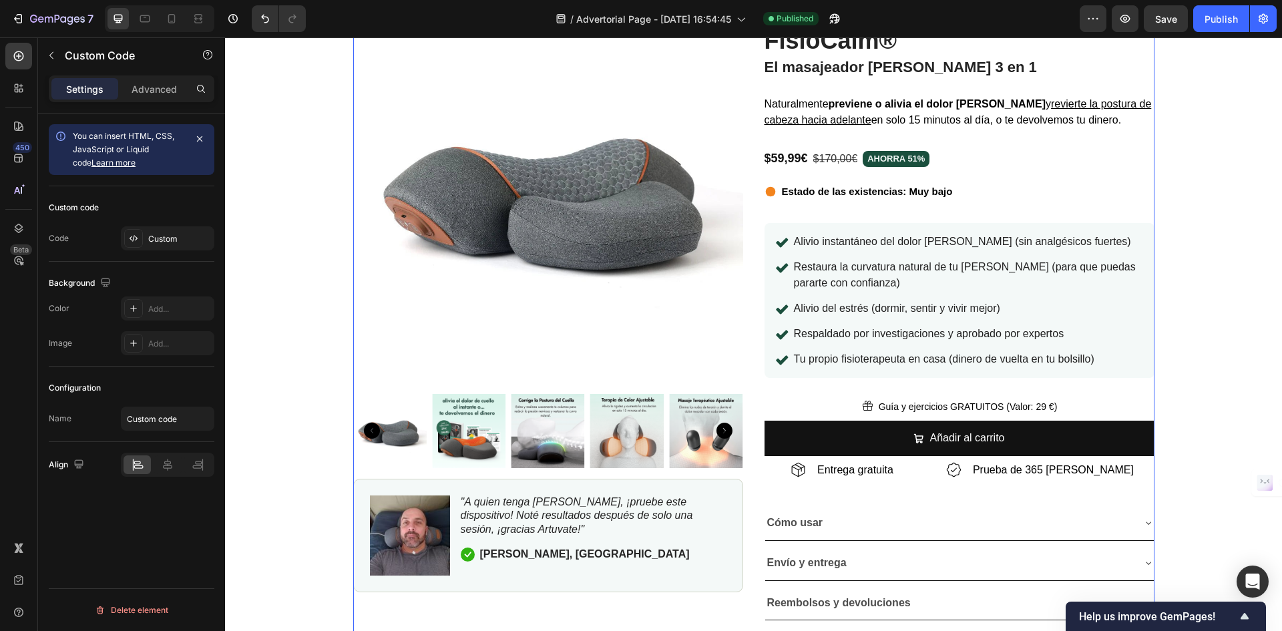
click at [978, 142] on div "★★★★★ 4.7 | 12,000+ Clientes Satisfechos Custom Code FisioCalm® Custom Code El …" at bounding box center [959, 329] width 390 height 661
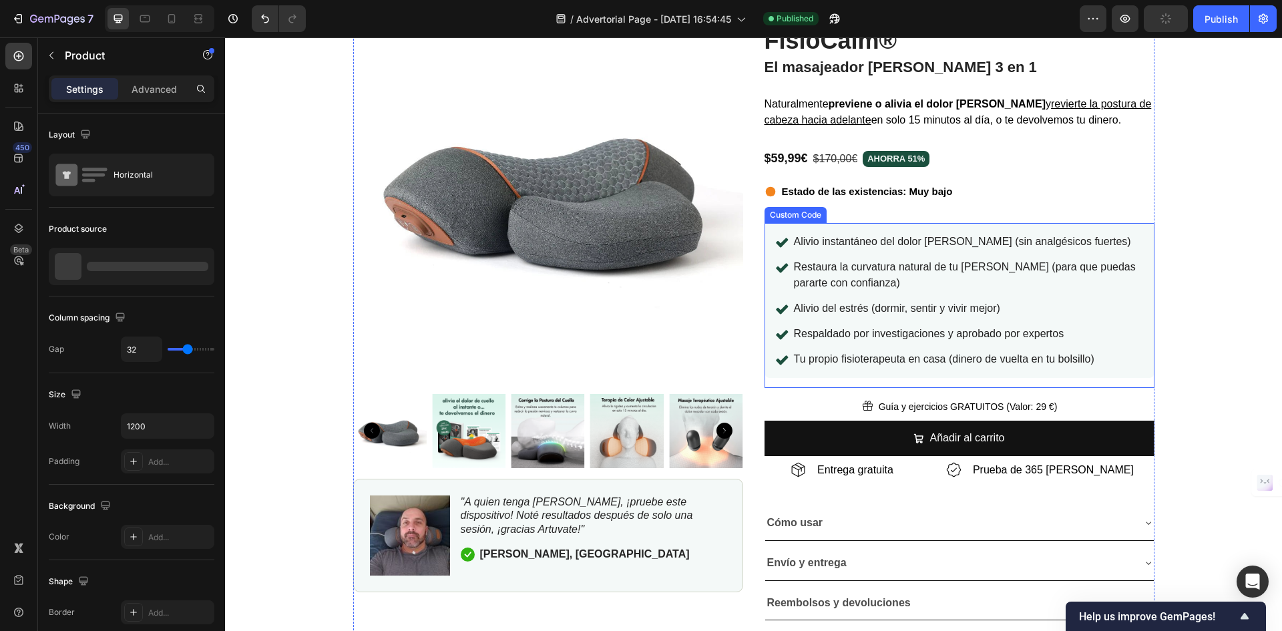
click at [948, 323] on div "Alivio instantáneo del dolor [PERSON_NAME] (sin analgésicos fuertes) Restaura l…" at bounding box center [959, 300] width 368 height 133
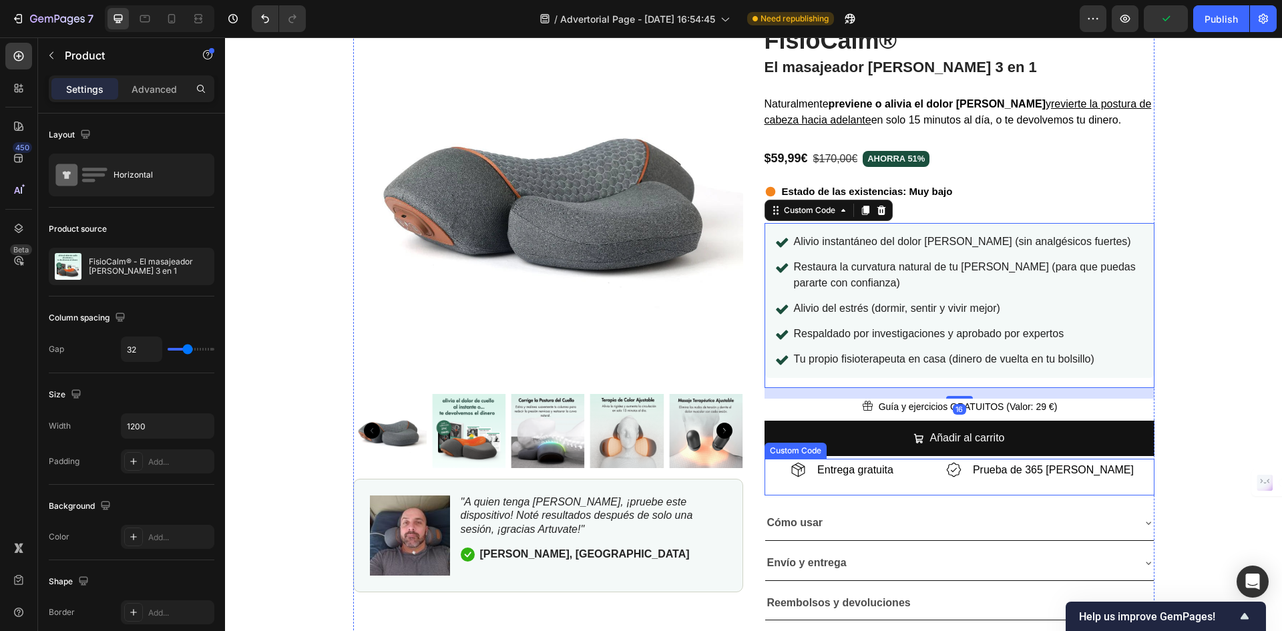
click at [918, 505] on div "★★★★★ 4.7 | 12,000+ Clientes Satisfechos Custom Code FisioCalm® Custom Code El …" at bounding box center [959, 329] width 390 height 661
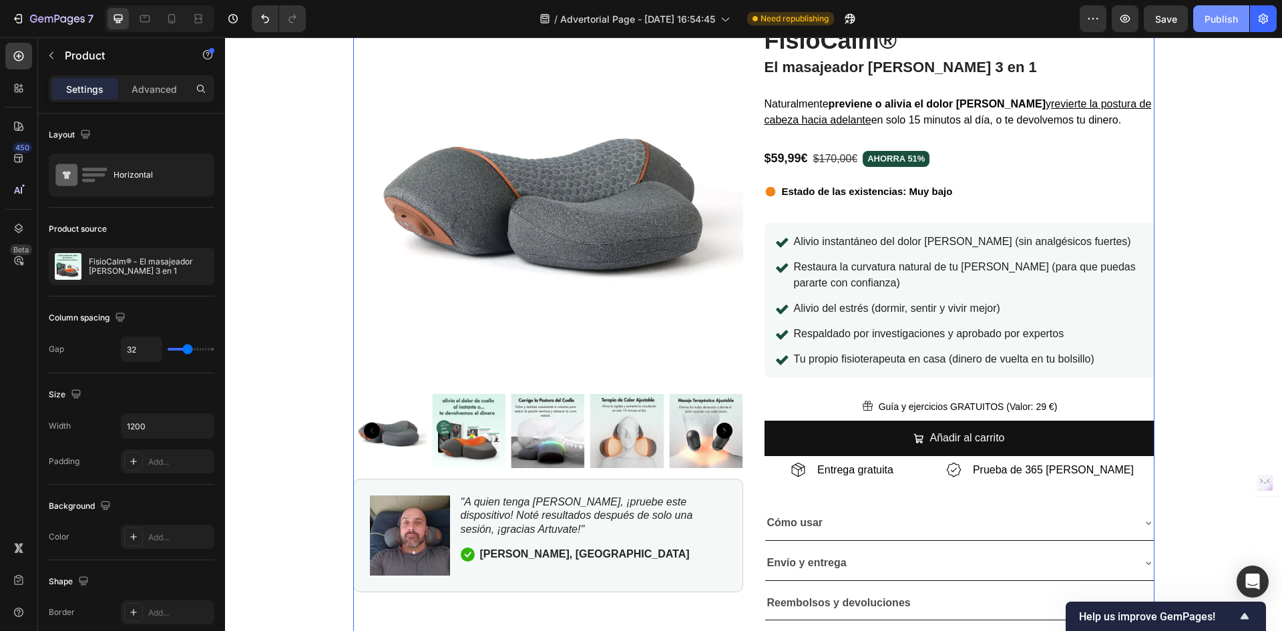
click at [1223, 21] on div "Publish" at bounding box center [1220, 19] width 33 height 14
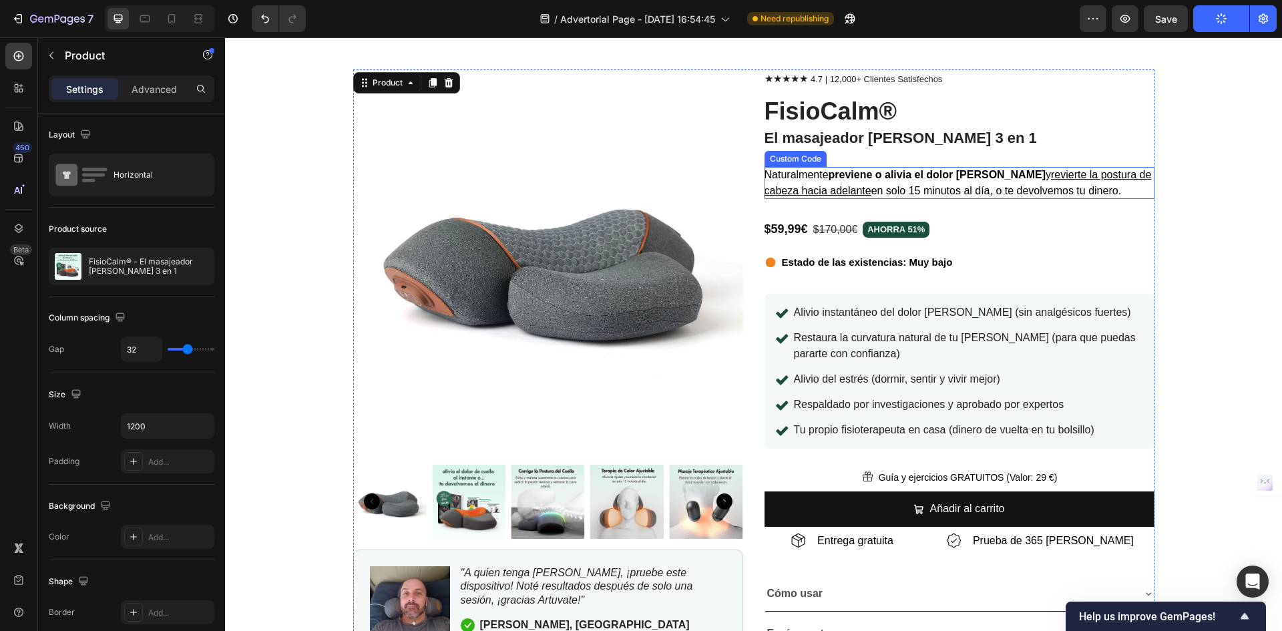
scroll to position [8943, 0]
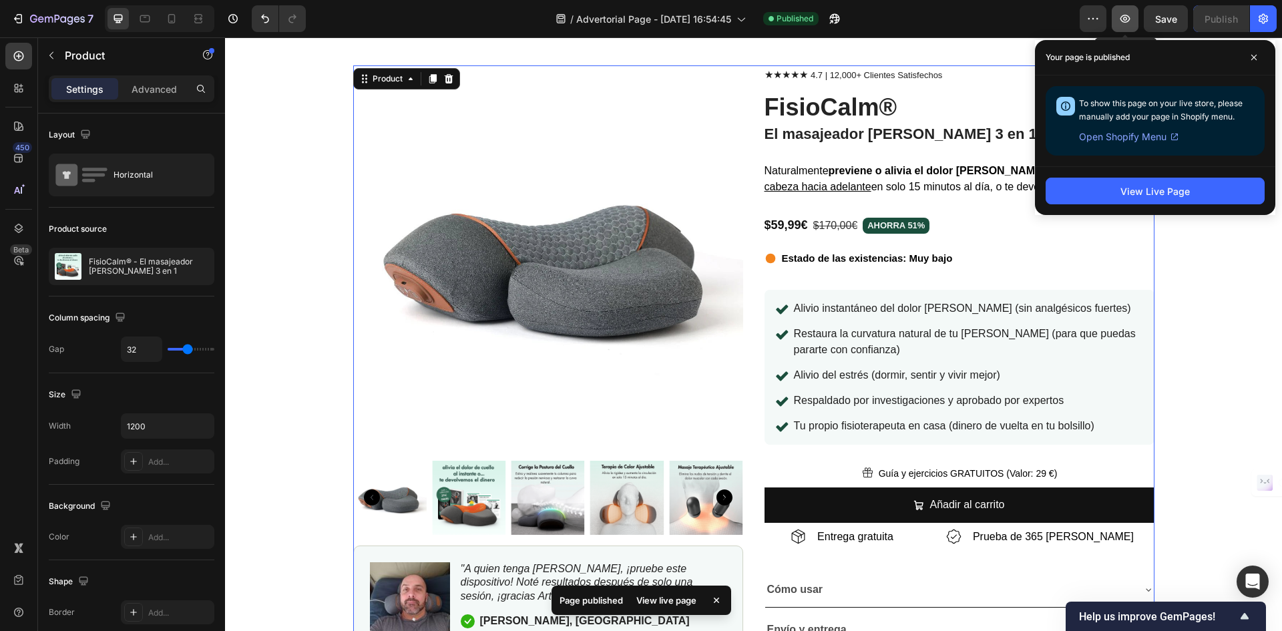
click at [1132, 21] on button "button" at bounding box center [1124, 18] width 27 height 27
